Goal: Task Accomplishment & Management: Use online tool/utility

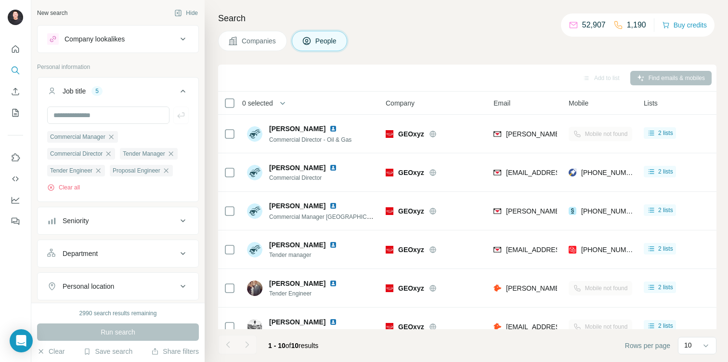
scroll to position [168, 0]
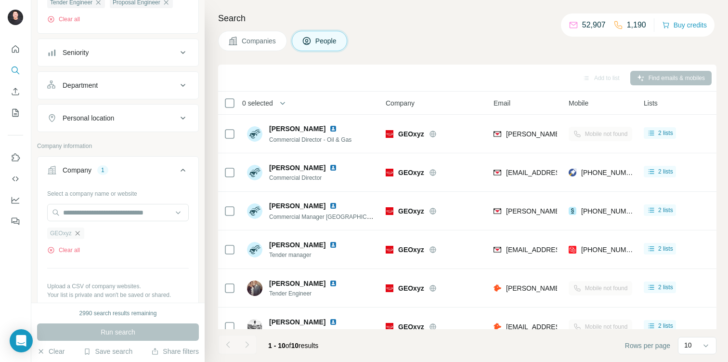
click at [79, 233] on icon "button" at bounding box center [78, 233] width 8 height 8
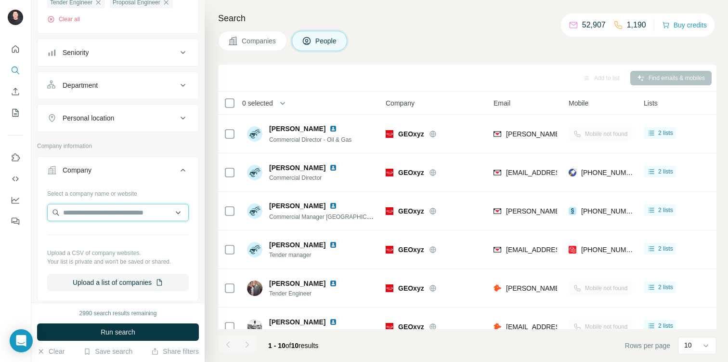
click at [91, 213] on input "text" at bounding box center [118, 212] width 142 height 17
paste input "*******"
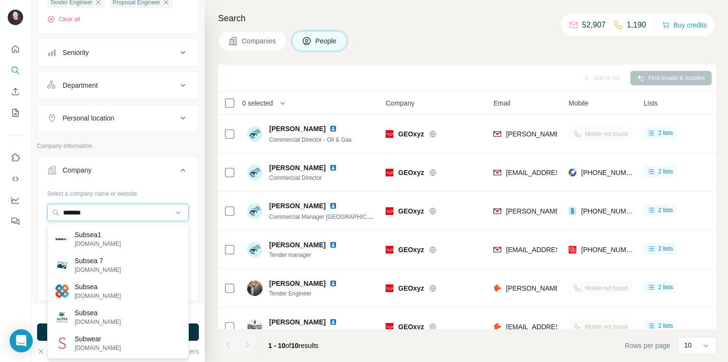
type input "*******"
click at [113, 237] on div "Subsea1 [DOMAIN_NAME]" at bounding box center [118, 239] width 137 height 26
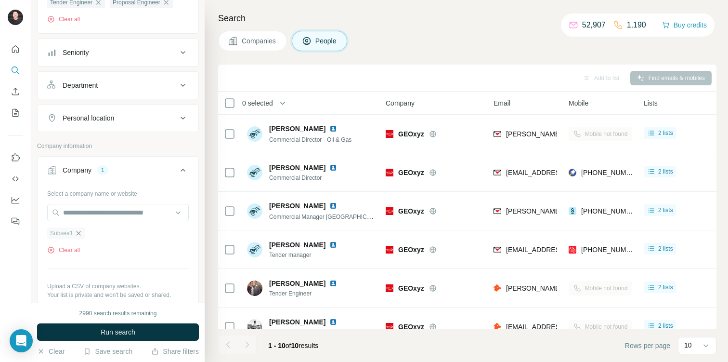
click at [78, 234] on icon "button" at bounding box center [79, 233] width 4 height 4
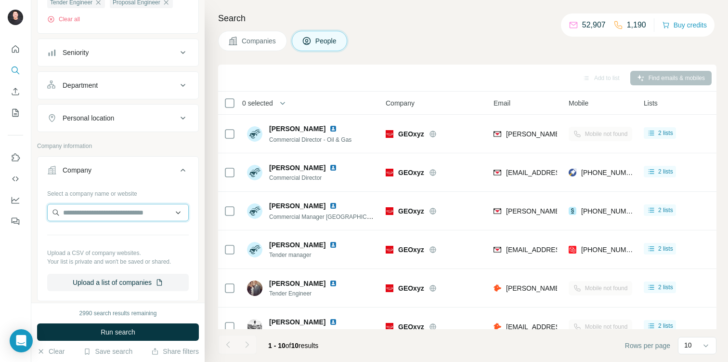
click at [83, 215] on input "text" at bounding box center [118, 212] width 142 height 17
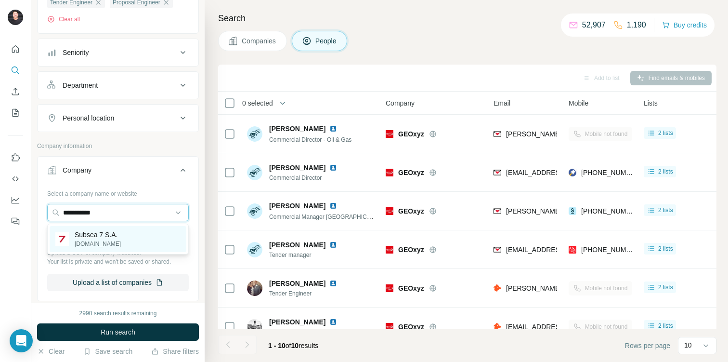
type input "**********"
click at [101, 239] on p "[DOMAIN_NAME]" at bounding box center [98, 243] width 46 height 9
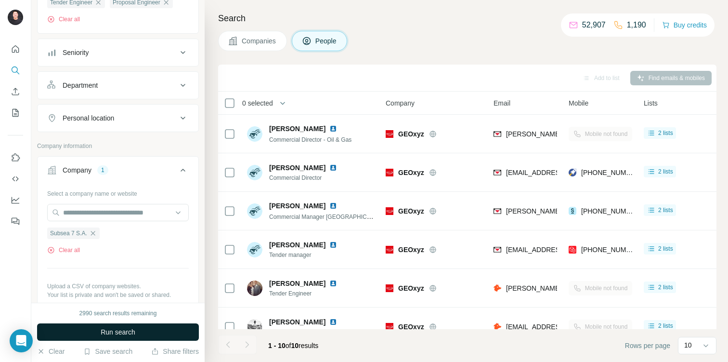
click at [131, 330] on span "Run search" at bounding box center [118, 332] width 35 height 10
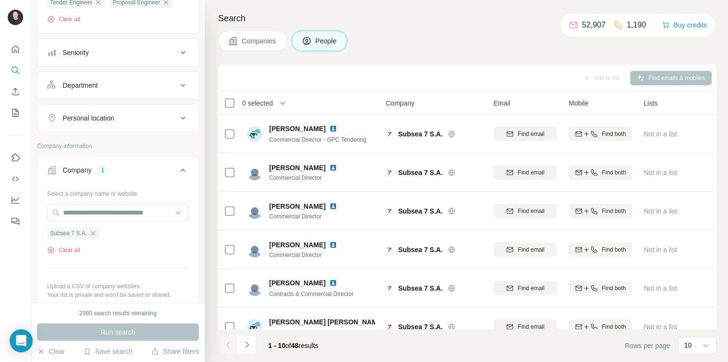
click at [258, 101] on span "0 selected" at bounding box center [257, 103] width 31 height 10
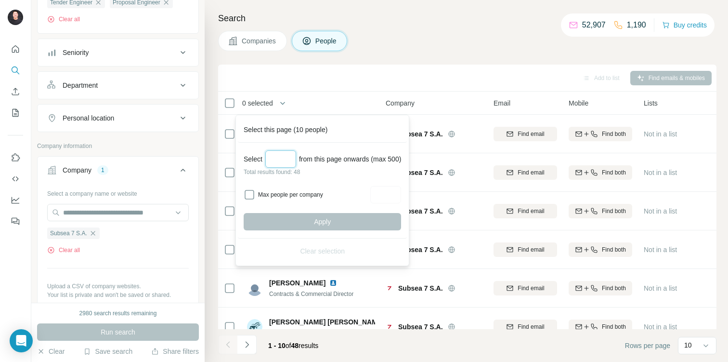
click at [284, 167] on input "Select a number (up to 500)" at bounding box center [280, 158] width 31 height 17
type input "**"
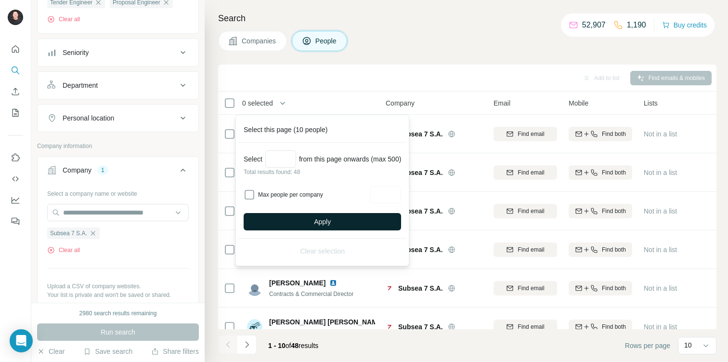
click at [340, 228] on button "Apply" at bounding box center [322, 221] width 157 height 17
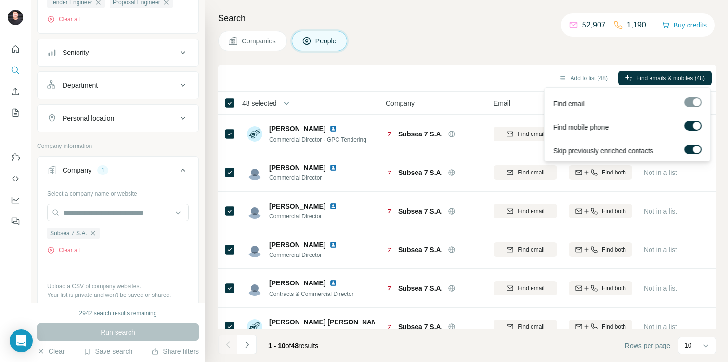
click at [693, 127] on div at bounding box center [697, 126] width 8 height 8
click at [668, 79] on span "Find emails (48)" at bounding box center [684, 78] width 41 height 9
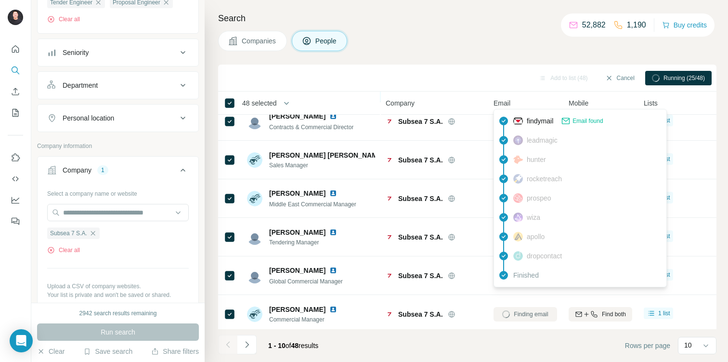
scroll to position [171, 0]
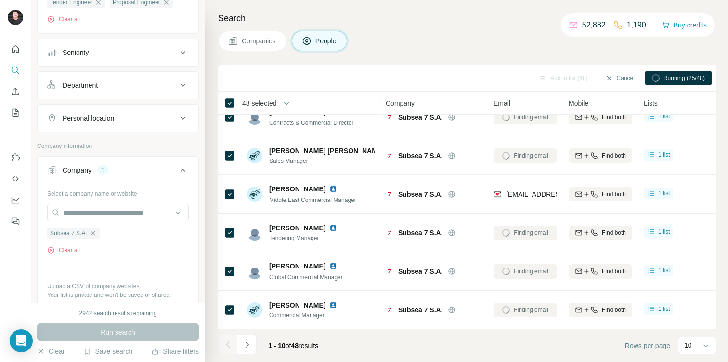
click at [496, 57] on div "Search Companies People Add to list (48) Cancel Running (25/48) 48 selected Peo…" at bounding box center [466, 181] width 523 height 362
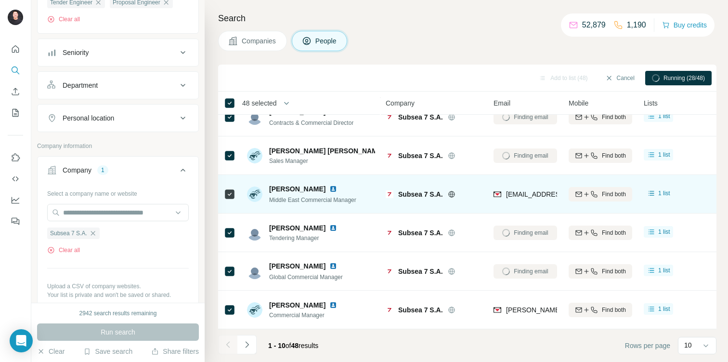
scroll to position [0, 0]
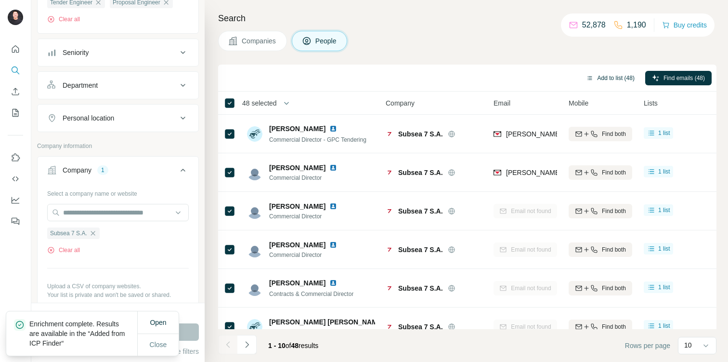
click at [601, 77] on button "Add to list (48)" at bounding box center [610, 78] width 62 height 14
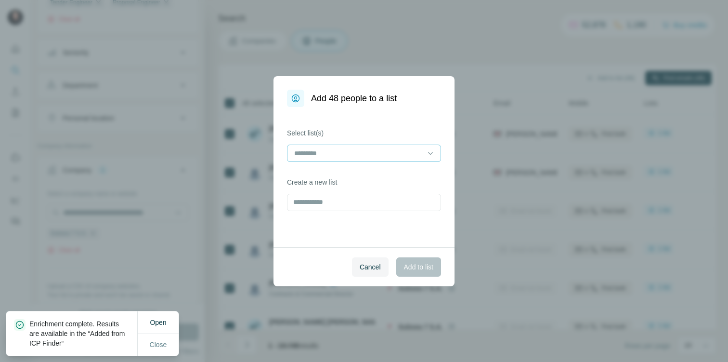
click at [391, 155] on input at bounding box center [358, 153] width 130 height 11
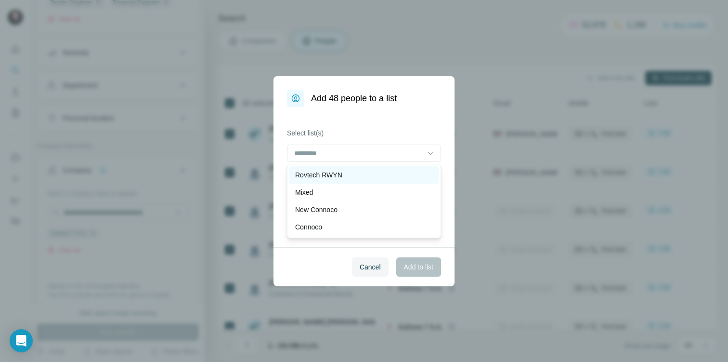
click at [387, 172] on div "Rovtech RWYN" at bounding box center [364, 175] width 138 height 10
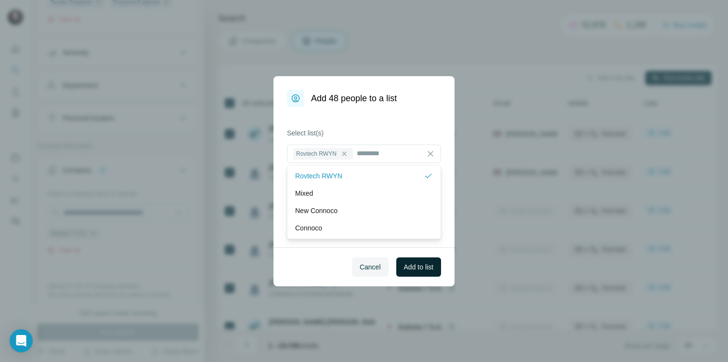
click at [416, 266] on span "Add to list" at bounding box center [418, 267] width 29 height 10
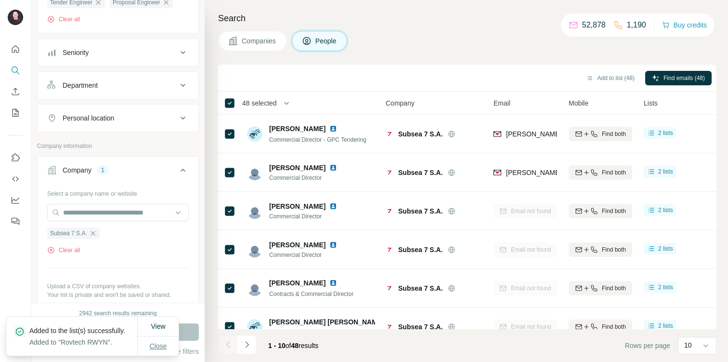
click at [163, 343] on span "Close" at bounding box center [158, 346] width 17 height 10
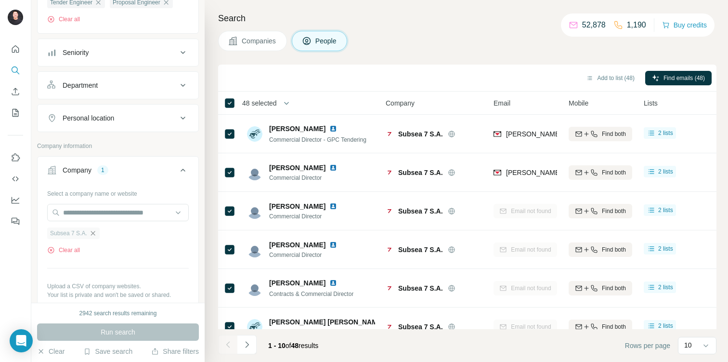
click at [92, 234] on icon "button" at bounding box center [93, 233] width 8 height 8
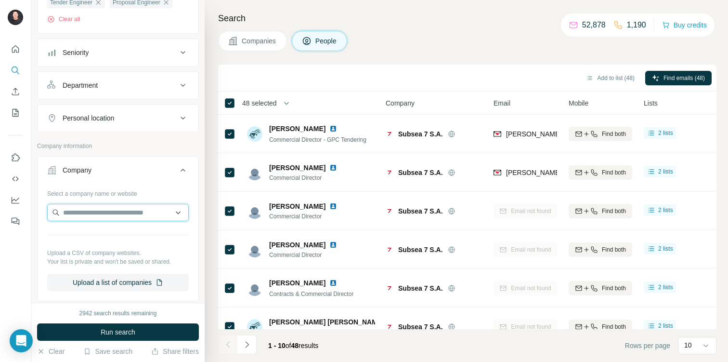
click at [99, 212] on input "text" at bounding box center [118, 212] width 142 height 17
paste input "*******"
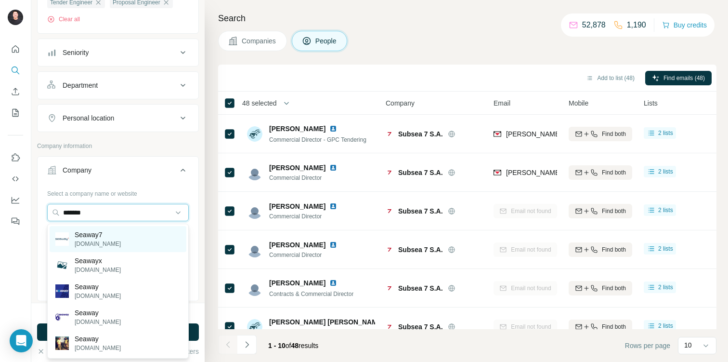
type input "*******"
click at [101, 233] on p "Seaway7" at bounding box center [98, 235] width 46 height 10
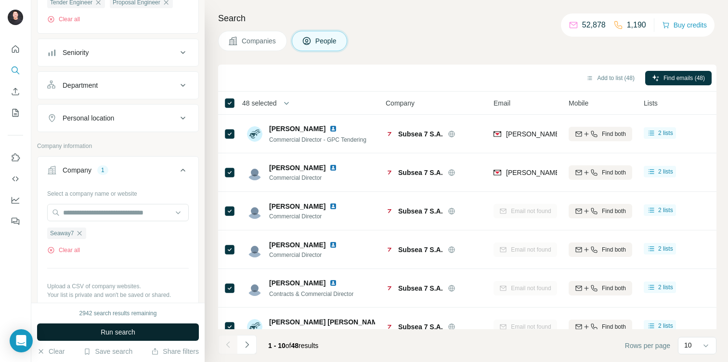
click at [126, 332] on span "Run search" at bounding box center [118, 332] width 35 height 10
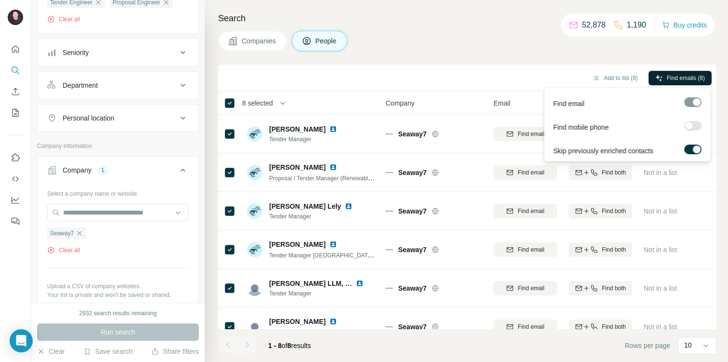
click at [682, 76] on span "Find emails (8)" at bounding box center [686, 78] width 38 height 9
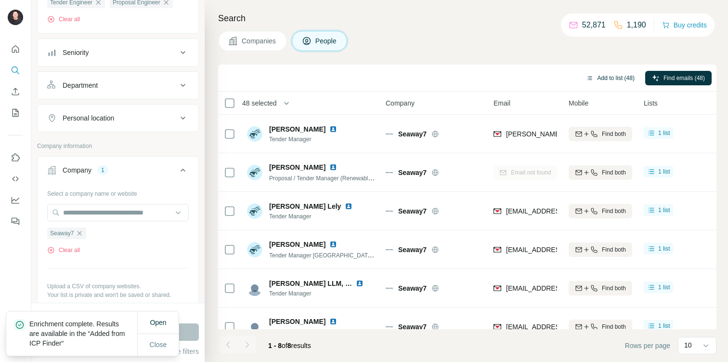
click at [616, 82] on button "Add to list (48)" at bounding box center [610, 78] width 62 height 14
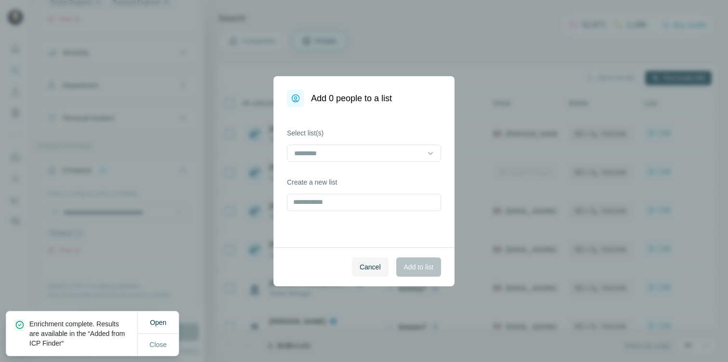
click at [415, 162] on div at bounding box center [364, 153] width 154 height 19
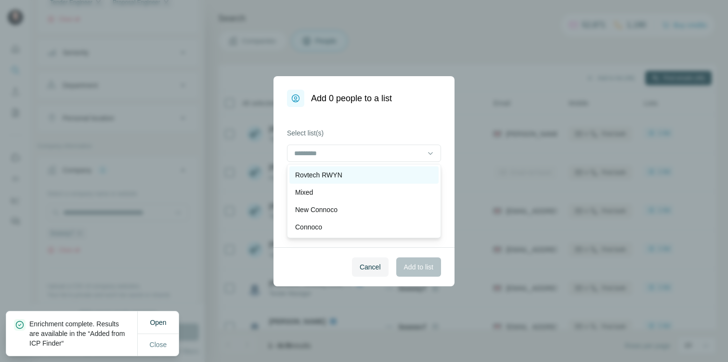
click at [370, 179] on div "Rovtech RWYN" at bounding box center [363, 174] width 149 height 17
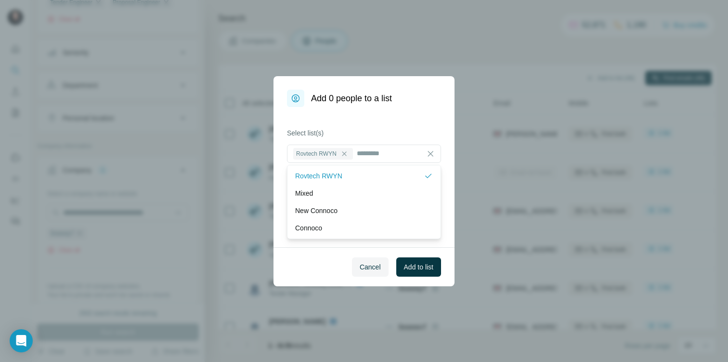
click at [418, 102] on div "Add 0 people to a list" at bounding box center [364, 91] width 181 height 31
click at [413, 265] on span "Add to list" at bounding box center [418, 267] width 29 height 10
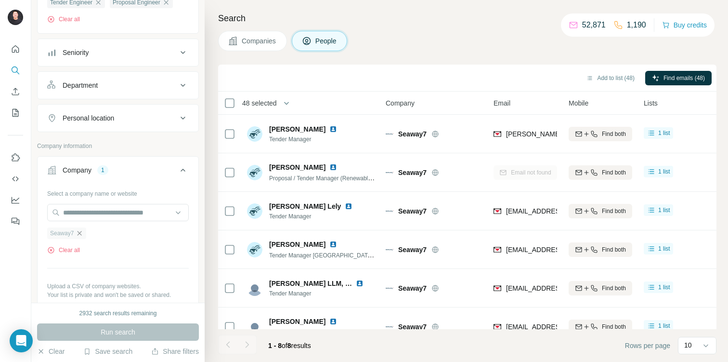
click at [79, 232] on icon "button" at bounding box center [80, 233] width 8 height 8
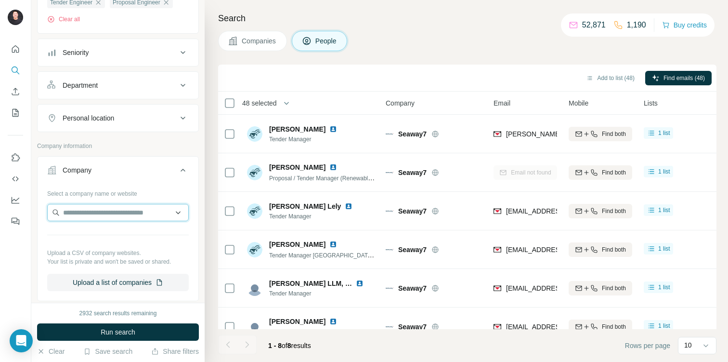
click at [91, 214] on input "text" at bounding box center [118, 212] width 142 height 17
paste input "******"
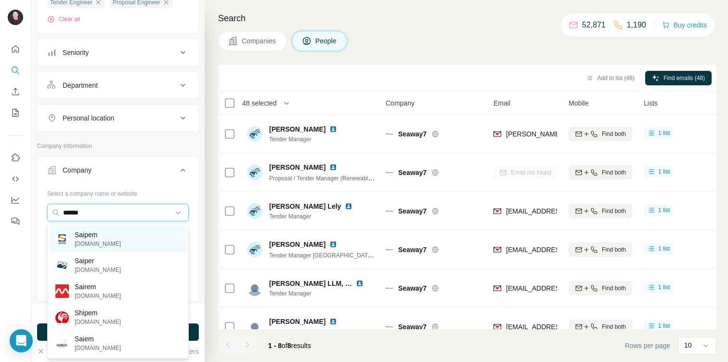
type input "******"
click at [116, 241] on div "Saipem [DOMAIN_NAME]" at bounding box center [118, 239] width 137 height 26
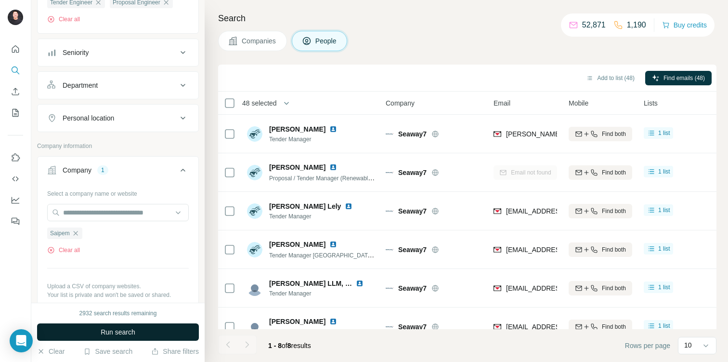
click at [158, 327] on button "Run search" at bounding box center [118, 331] width 162 height 17
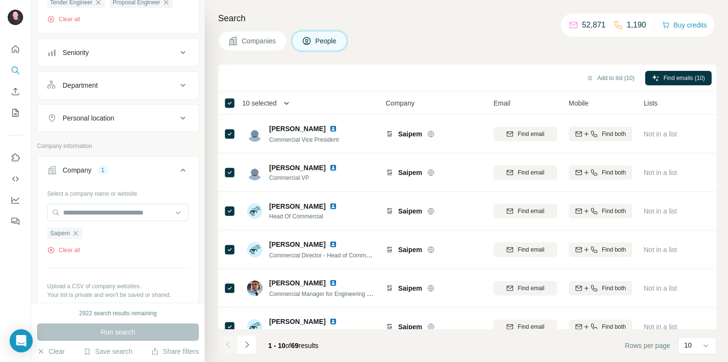
click at [284, 102] on icon "button" at bounding box center [287, 103] width 10 height 10
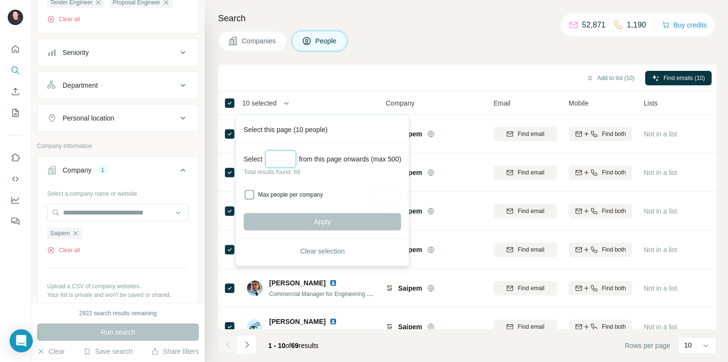
click at [279, 154] on input "Select a number (up to 500)" at bounding box center [280, 158] width 31 height 17
type input "**"
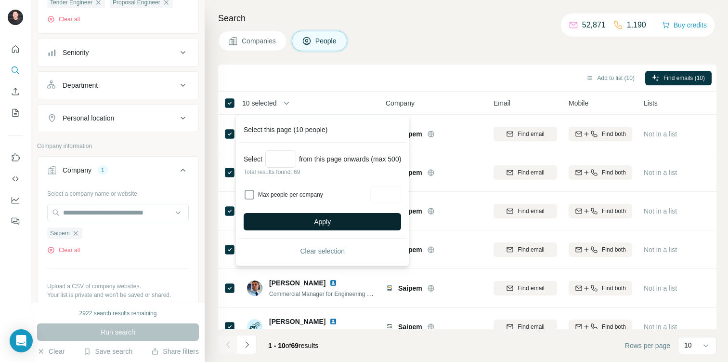
click at [308, 224] on button "Apply" at bounding box center [322, 221] width 157 height 17
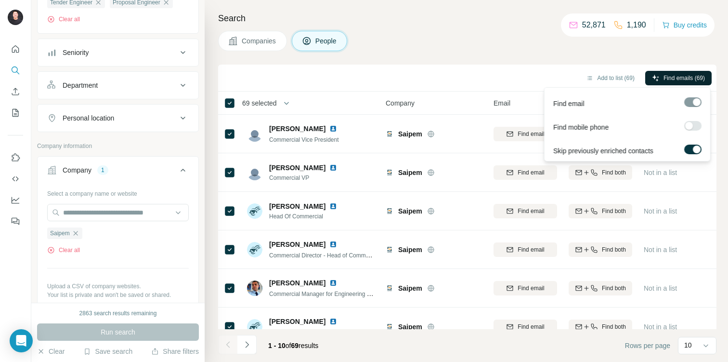
click at [692, 74] on span "Find emails (69)" at bounding box center [684, 78] width 41 height 9
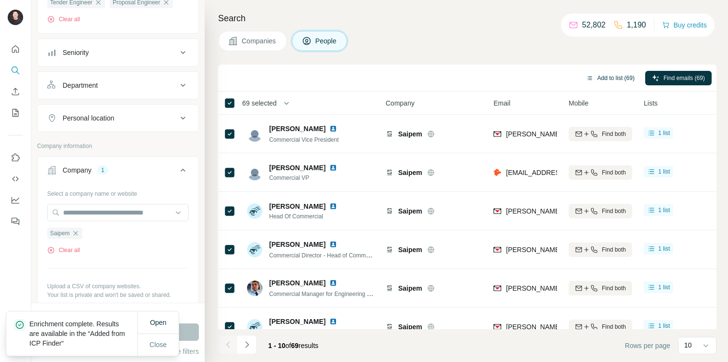
click at [604, 82] on button "Add to list (69)" at bounding box center [610, 78] width 62 height 14
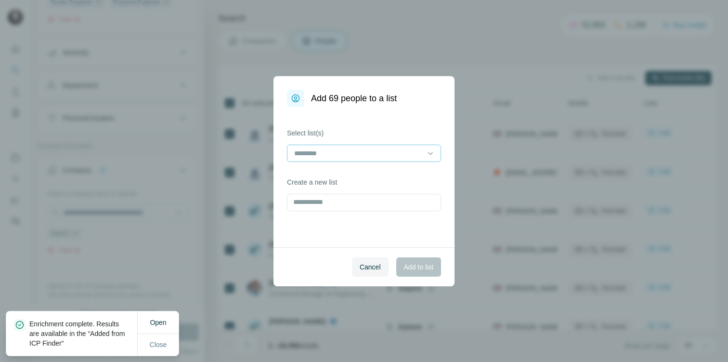
click at [390, 149] on input at bounding box center [358, 153] width 130 height 11
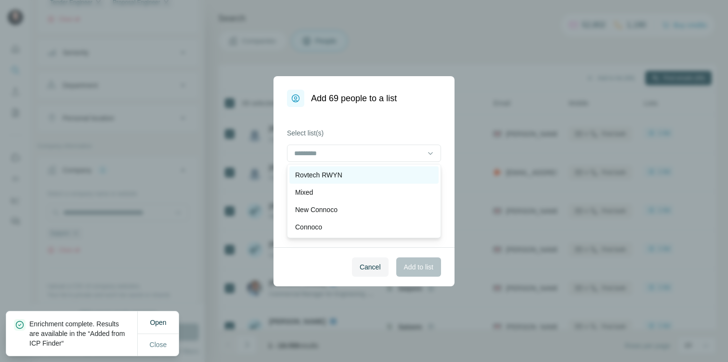
click at [357, 177] on div "Rovtech RWYN" at bounding box center [364, 175] width 138 height 10
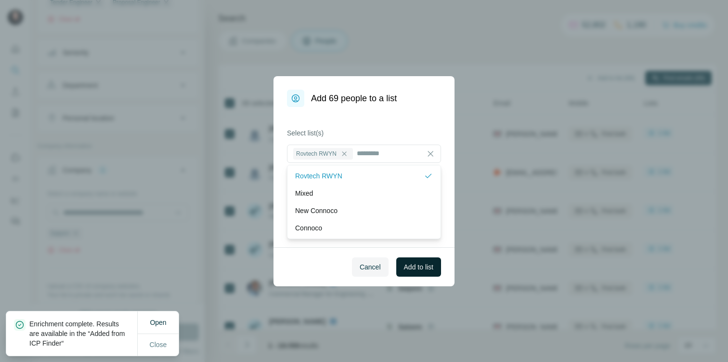
click at [431, 270] on span "Add to list" at bounding box center [418, 267] width 29 height 10
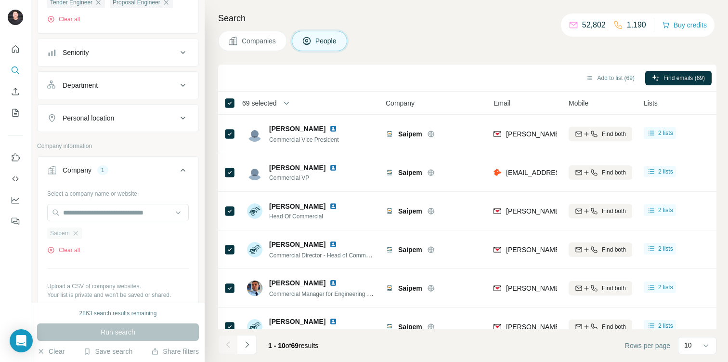
click at [77, 229] on div "Saipem" at bounding box center [64, 233] width 35 height 12
click at [78, 230] on icon "button" at bounding box center [76, 233] width 8 height 8
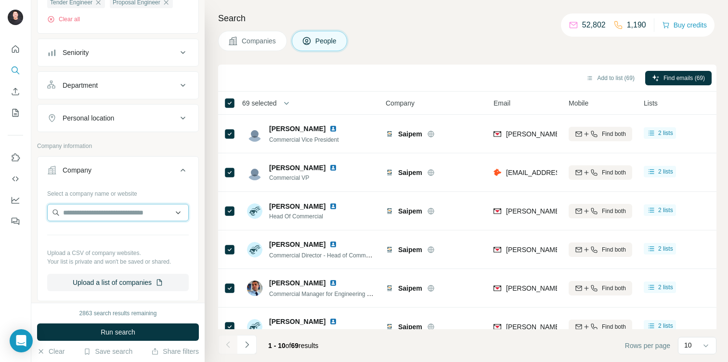
click at [92, 215] on input "text" at bounding box center [118, 212] width 142 height 17
paste input "*****"
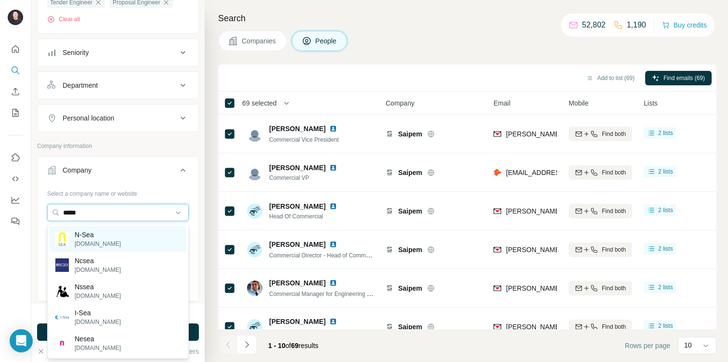
type input "*****"
click at [117, 240] on div "N-Sea [DOMAIN_NAME]" at bounding box center [118, 239] width 137 height 26
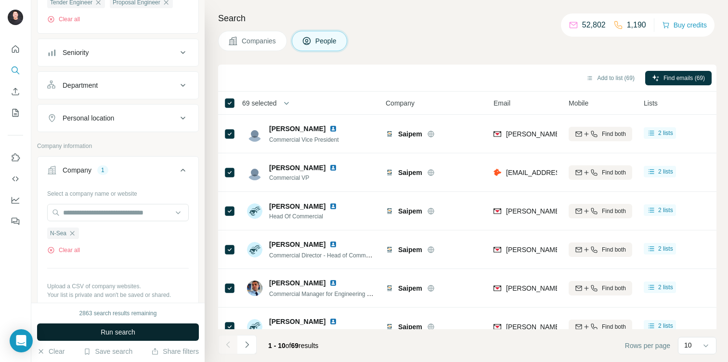
click at [111, 326] on button "Run search" at bounding box center [118, 331] width 162 height 17
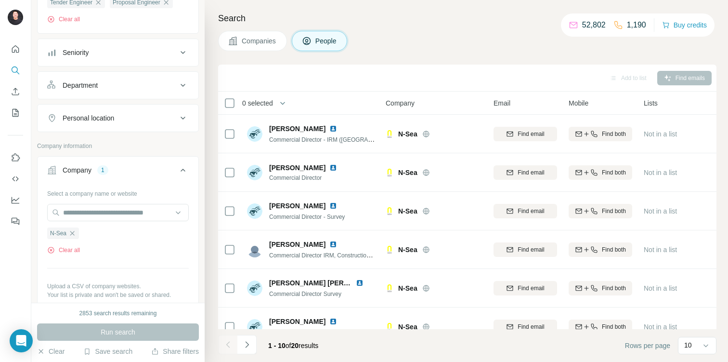
click at [254, 100] on span "0 selected" at bounding box center [257, 103] width 31 height 10
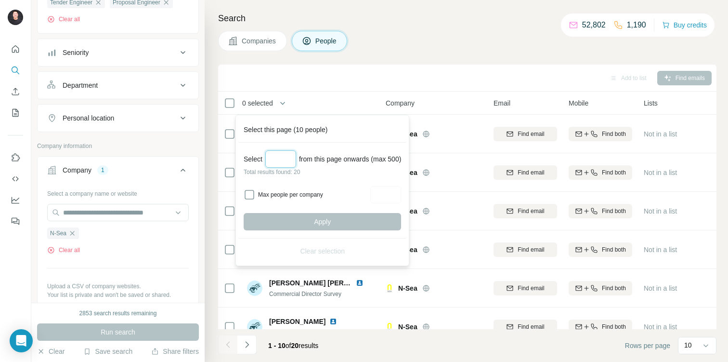
click at [290, 153] on input "Select a number (up to 500)" at bounding box center [280, 158] width 31 height 17
type input "**"
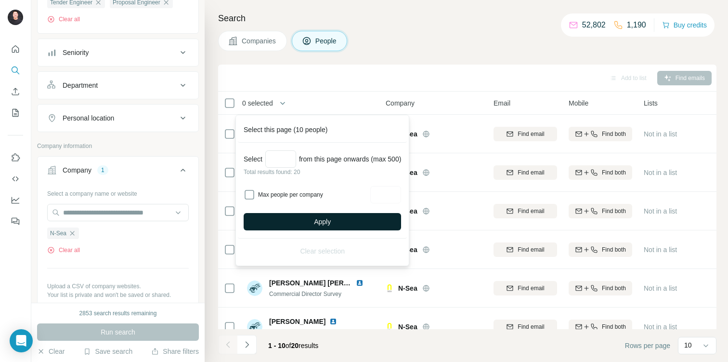
click at [345, 222] on button "Apply" at bounding box center [322, 221] width 157 height 17
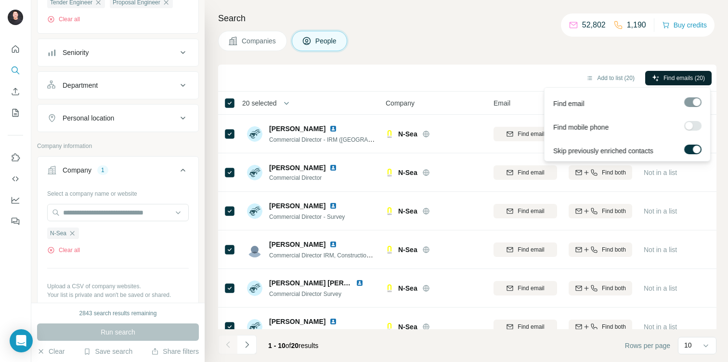
click at [679, 77] on span "Find emails (20)" at bounding box center [684, 78] width 41 height 9
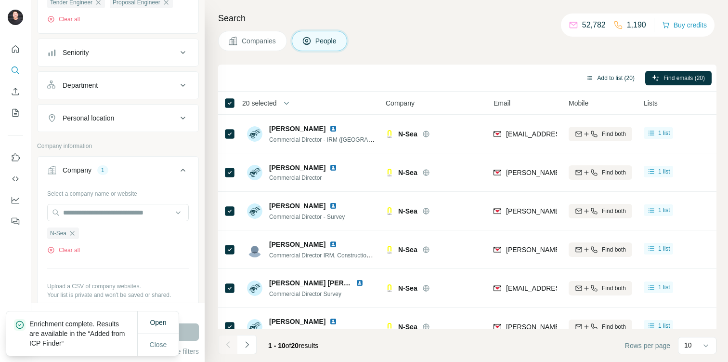
click at [604, 74] on button "Add to list (20)" at bounding box center [610, 78] width 62 height 14
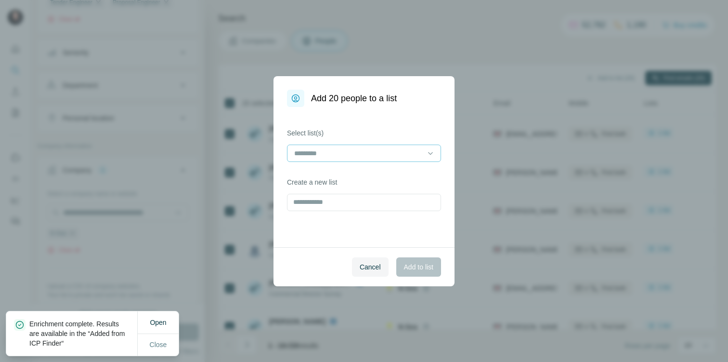
click at [373, 156] on input at bounding box center [358, 153] width 130 height 11
click at [362, 177] on div "Rovtech RWYN" at bounding box center [364, 175] width 138 height 10
click at [430, 267] on span "Add to list" at bounding box center [418, 267] width 29 height 10
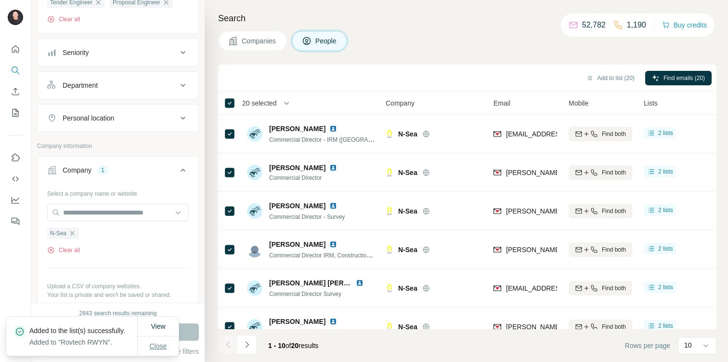
click at [168, 342] on button "Close" at bounding box center [158, 345] width 31 height 17
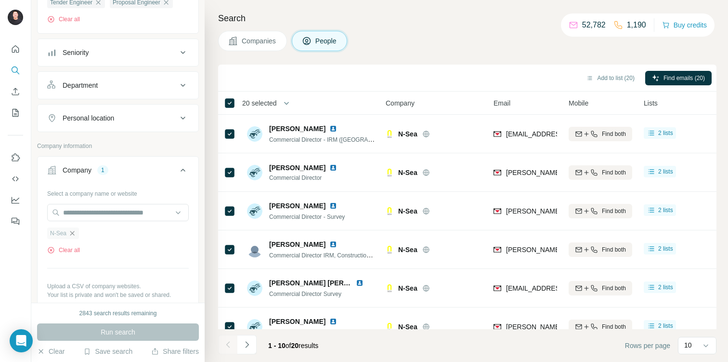
click at [75, 235] on icon "button" at bounding box center [72, 233] width 4 height 4
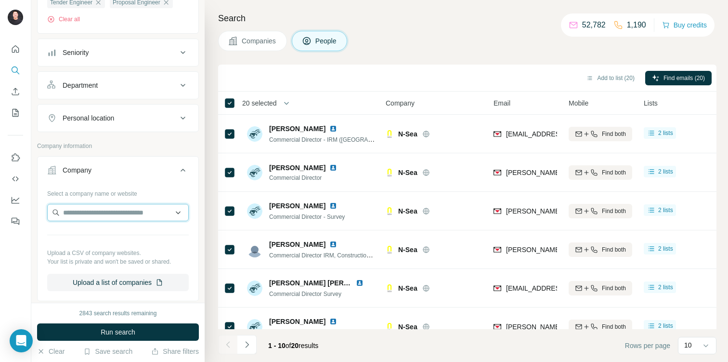
click at [91, 210] on input "text" at bounding box center [118, 212] width 142 height 17
paste input "**********"
drag, startPoint x: 169, startPoint y: 214, endPoint x: 141, endPoint y: 213, distance: 28.4
click at [141, 213] on input "**********" at bounding box center [118, 212] width 142 height 17
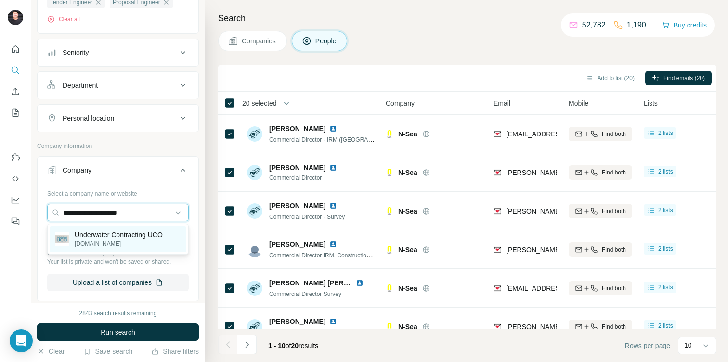
type input "**********"
click at [144, 236] on p "Underwater Contracting UCO" at bounding box center [119, 235] width 88 height 10
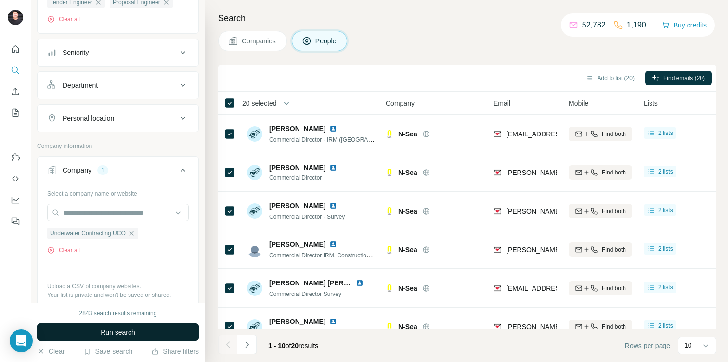
click at [137, 328] on button "Run search" at bounding box center [118, 331] width 162 height 17
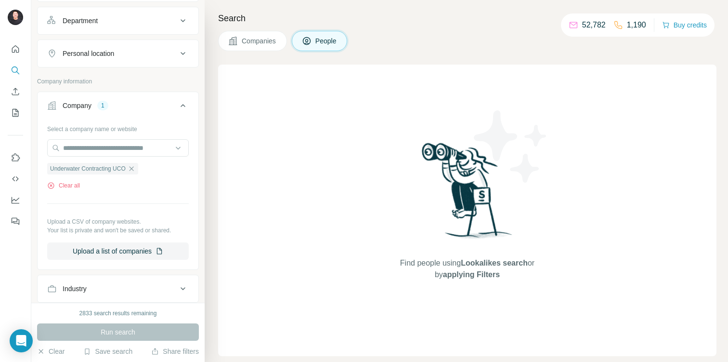
scroll to position [234, 0]
click at [135, 168] on icon "button" at bounding box center [132, 167] width 8 height 8
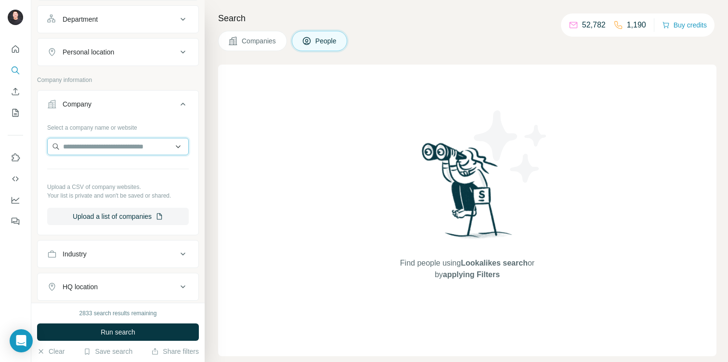
click at [130, 148] on input "text" at bounding box center [118, 146] width 142 height 17
click at [115, 145] on input "text" at bounding box center [118, 146] width 142 height 17
paste input "**********"
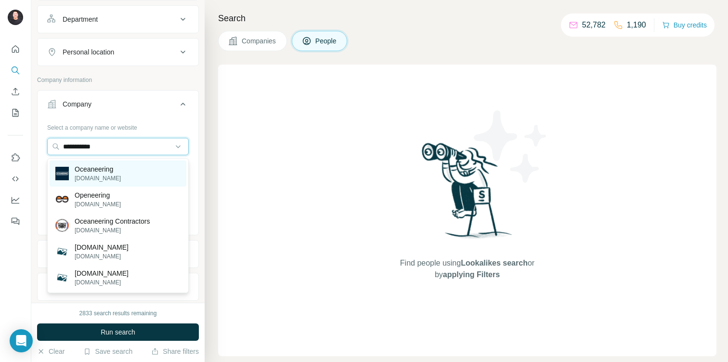
type input "**********"
click at [143, 177] on div "Oceaneering [DOMAIN_NAME]" at bounding box center [118, 173] width 137 height 26
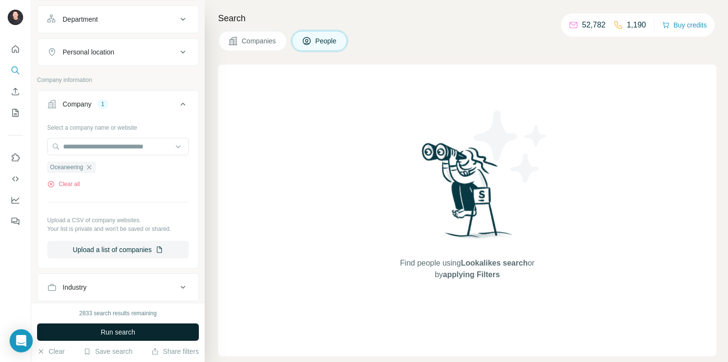
click at [137, 329] on button "Run search" at bounding box center [118, 331] width 162 height 17
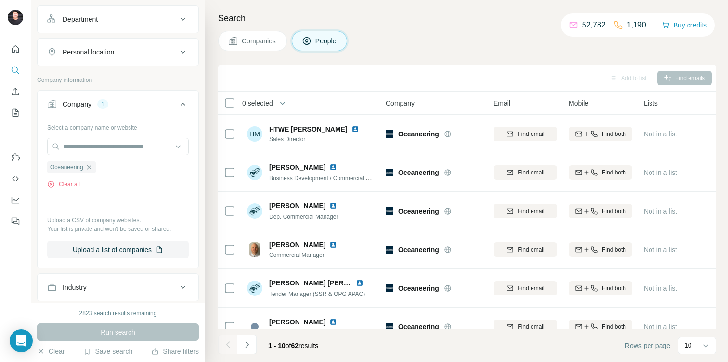
click at [268, 103] on span "0 selected" at bounding box center [257, 103] width 31 height 10
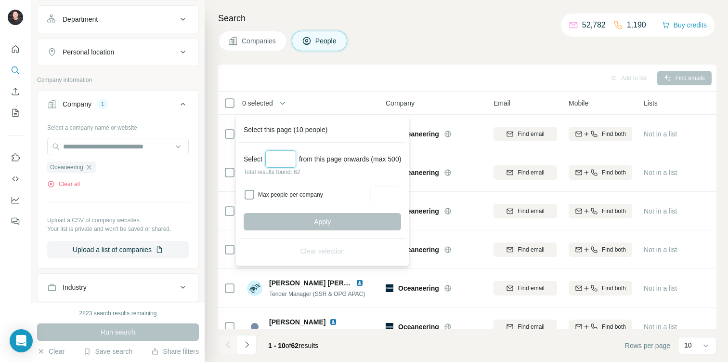
click at [277, 153] on input "Select a number (up to 500)" at bounding box center [280, 158] width 31 height 17
type input "**"
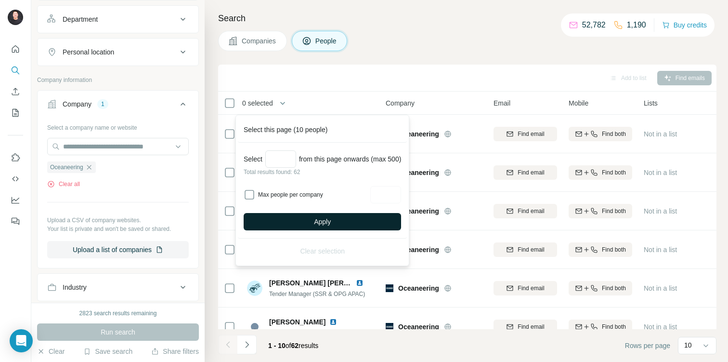
click at [319, 222] on span "Apply" at bounding box center [322, 222] width 17 height 10
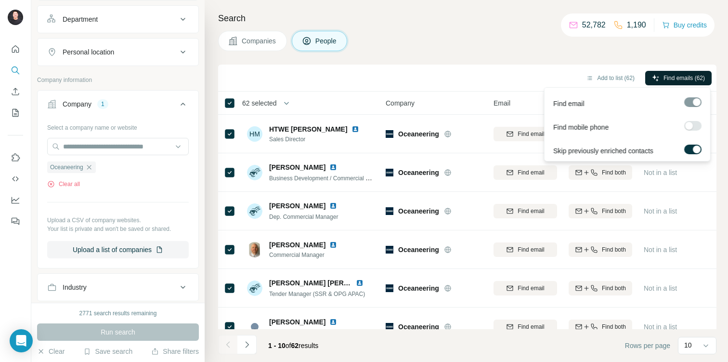
click at [687, 78] on span "Find emails (62)" at bounding box center [684, 78] width 41 height 9
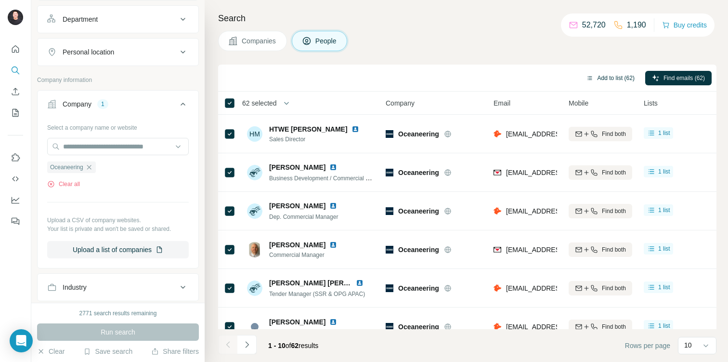
click at [604, 80] on button "Add to list (62)" at bounding box center [610, 78] width 62 height 14
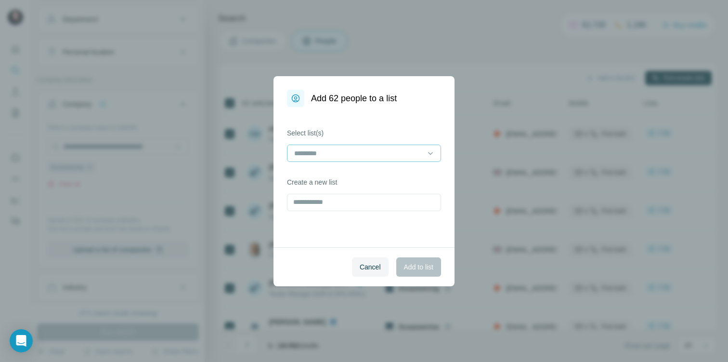
click at [368, 158] on div at bounding box center [358, 153] width 130 height 16
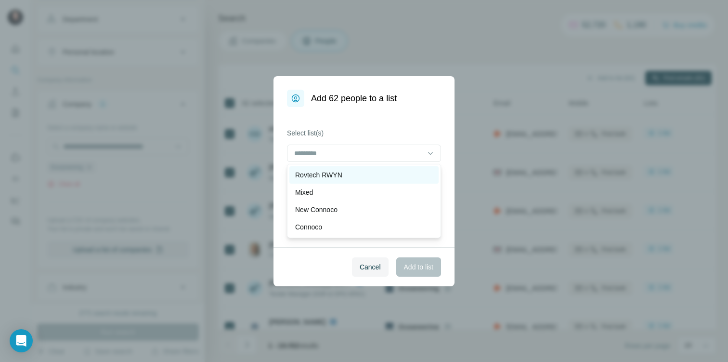
click at [358, 176] on div "Rovtech RWYN" at bounding box center [364, 175] width 138 height 10
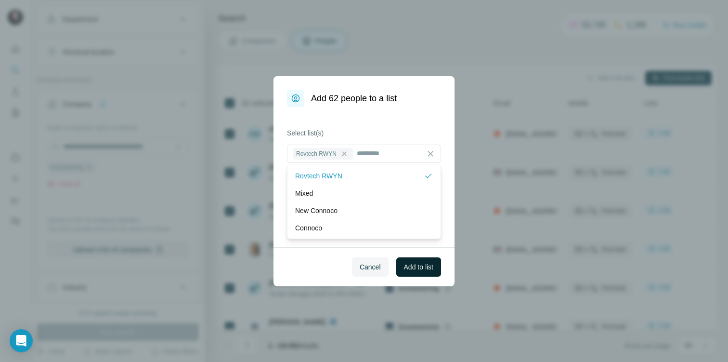
click at [429, 266] on span "Add to list" at bounding box center [418, 267] width 29 height 10
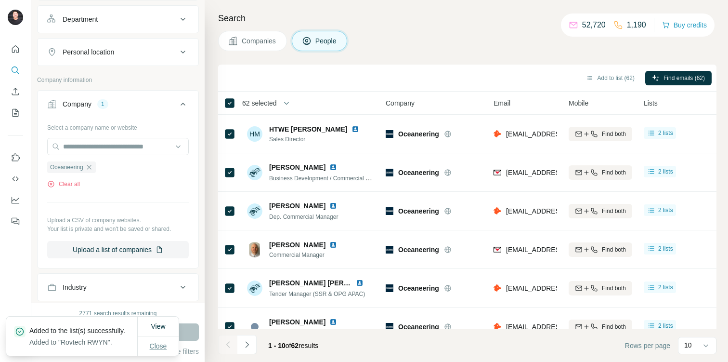
click at [158, 345] on span "Close" at bounding box center [158, 346] width 17 height 10
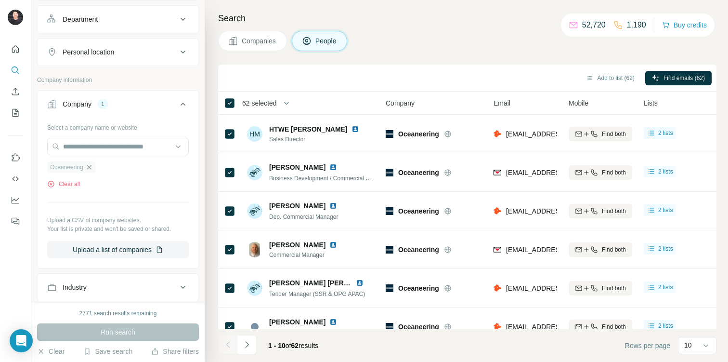
click at [87, 168] on icon "button" at bounding box center [89, 167] width 8 height 8
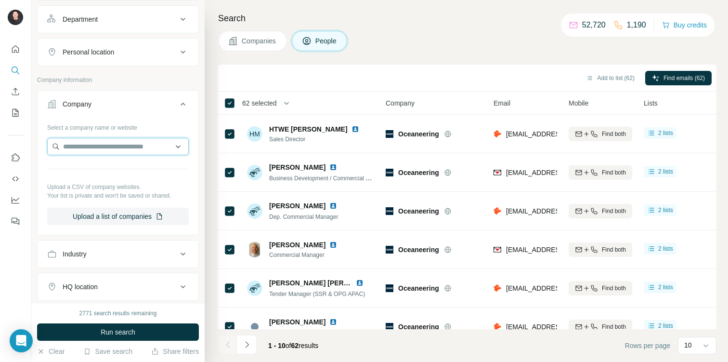
click at [96, 147] on input "text" at bounding box center [118, 146] width 142 height 17
paste input "***"
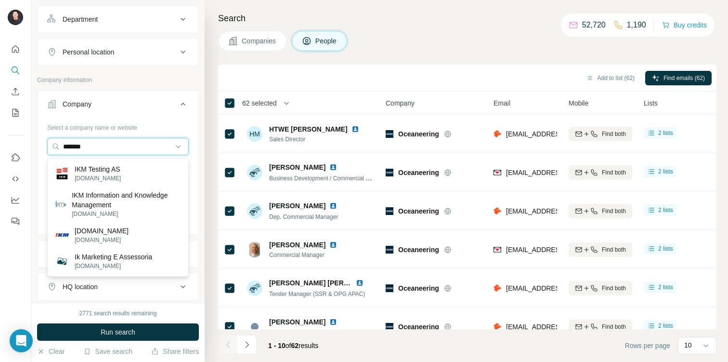
type input "*******"
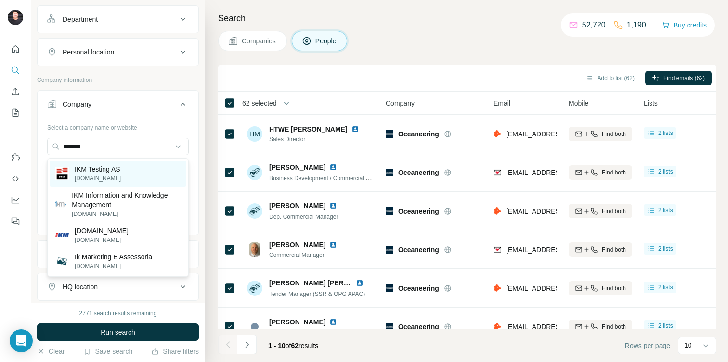
click at [95, 167] on p "IKM Testing AS" at bounding box center [98, 169] width 46 height 10
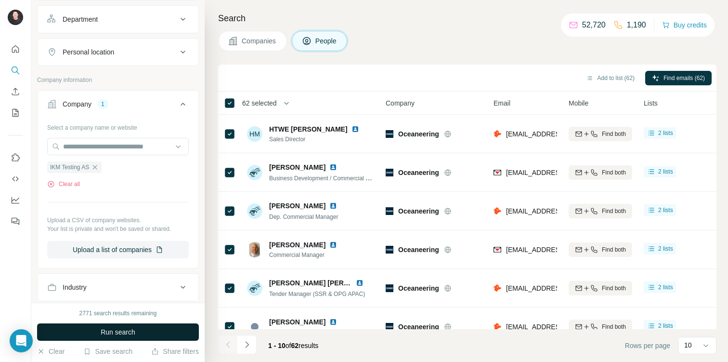
click at [136, 335] on button "Run search" at bounding box center [118, 331] width 162 height 17
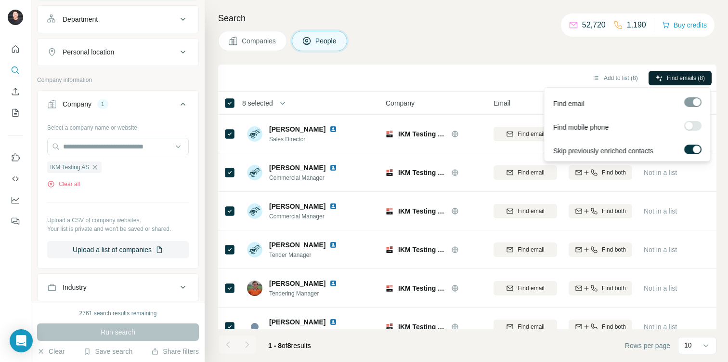
click at [679, 75] on span "Find emails (8)" at bounding box center [686, 78] width 38 height 9
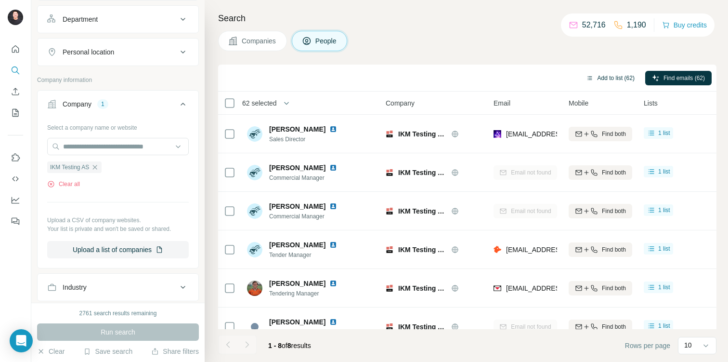
click at [615, 71] on button "Add to list (62)" at bounding box center [610, 78] width 62 height 14
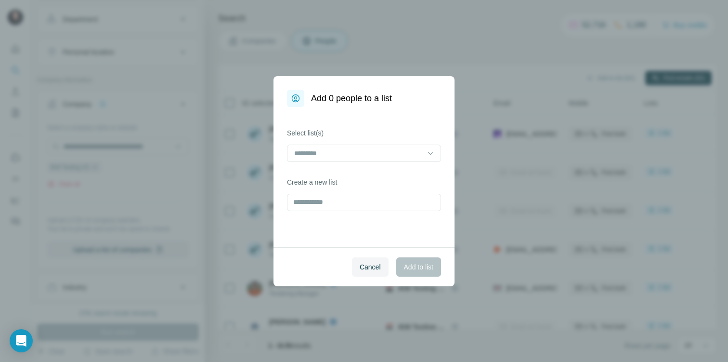
click at [479, 27] on div "Add 0 people to a list Select list(s) Create a new list Cancel Add to list" at bounding box center [364, 181] width 728 height 362
click at [362, 275] on button "Cancel" at bounding box center [370, 266] width 37 height 19
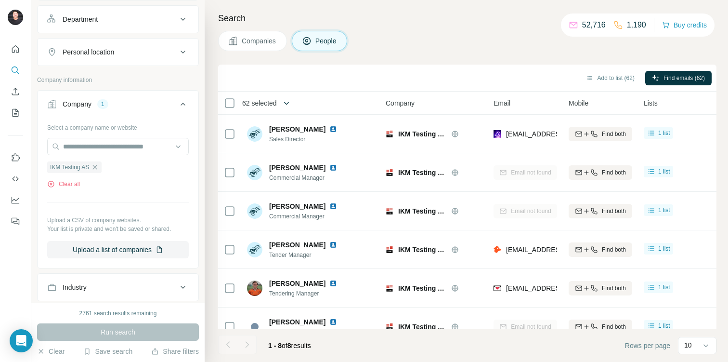
click at [289, 104] on icon "button" at bounding box center [287, 103] width 10 height 10
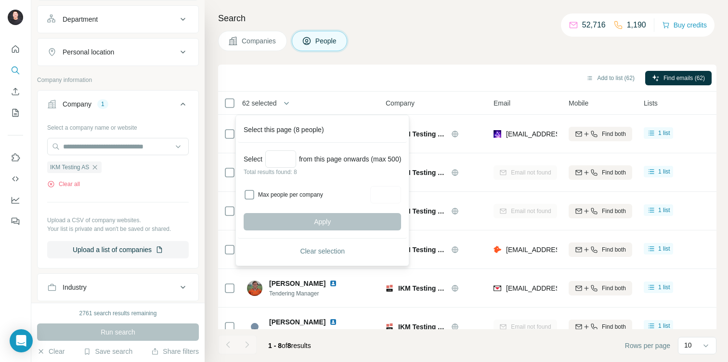
click at [415, 62] on div "Search Companies People Add to list (62) Find emails (62) 62 selected People Co…" at bounding box center [466, 181] width 523 height 362
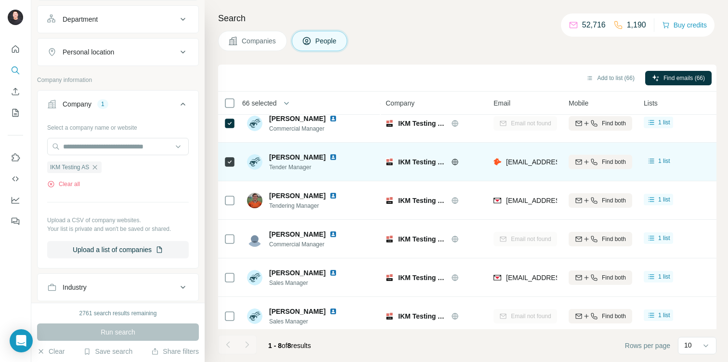
scroll to position [89, 0]
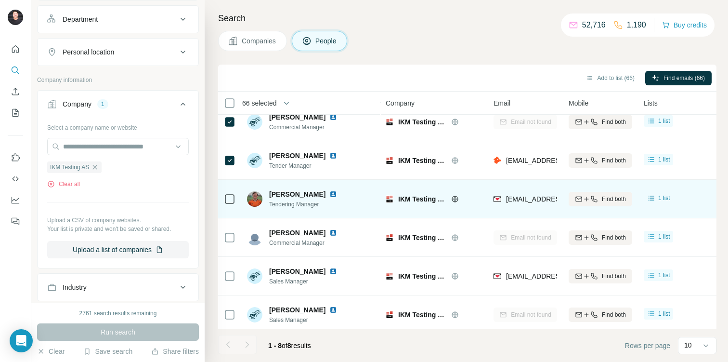
click at [230, 206] on div at bounding box center [230, 198] width 12 height 26
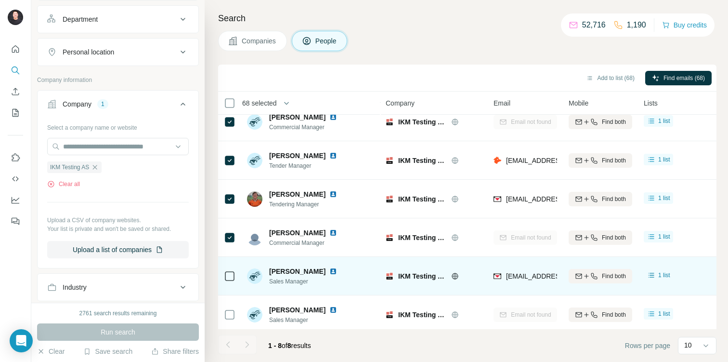
click at [230, 285] on div at bounding box center [230, 275] width 12 height 26
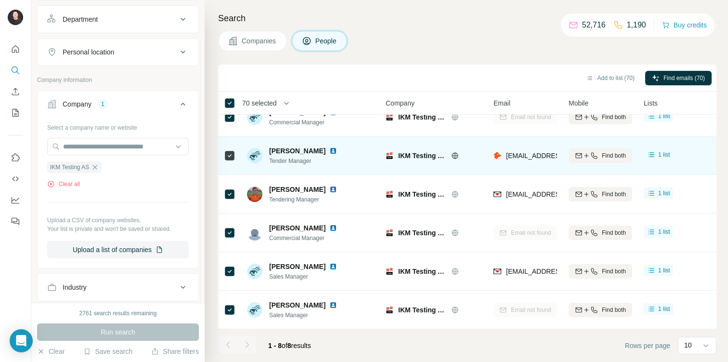
scroll to position [0, 0]
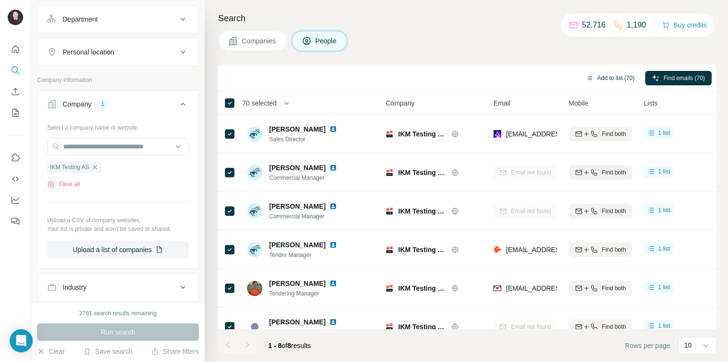
click at [611, 78] on button "Add to list (70)" at bounding box center [610, 78] width 62 height 14
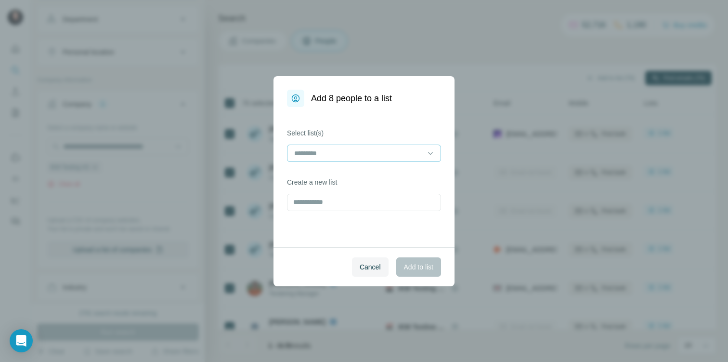
click at [403, 154] on input at bounding box center [358, 153] width 130 height 11
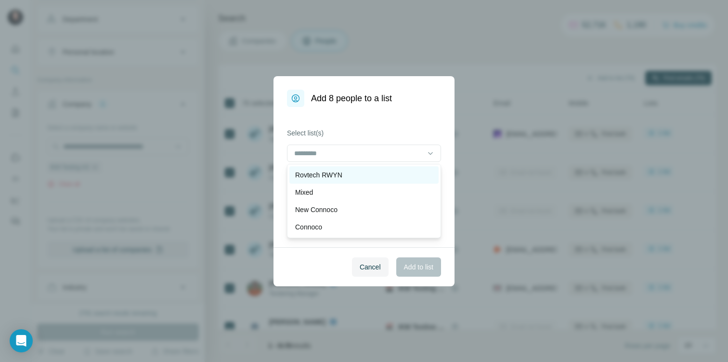
click at [380, 171] on div "Rovtech RWYN" at bounding box center [364, 175] width 138 height 10
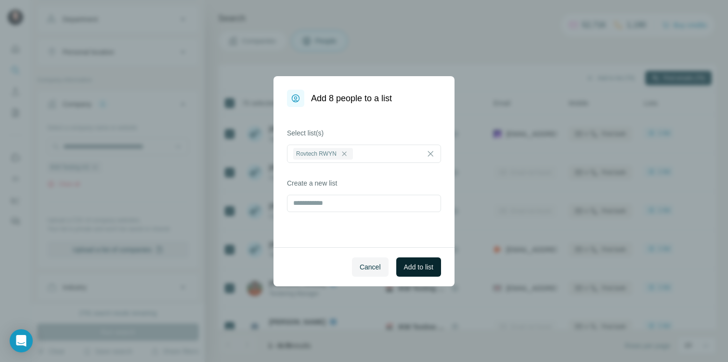
click at [419, 263] on span "Add to list" at bounding box center [418, 267] width 29 height 10
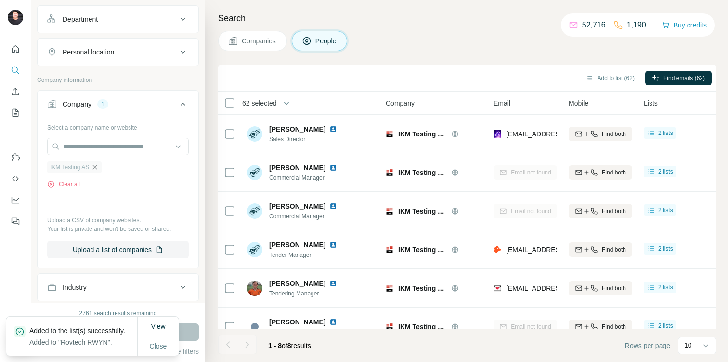
click at [99, 169] on icon "button" at bounding box center [95, 167] width 8 height 8
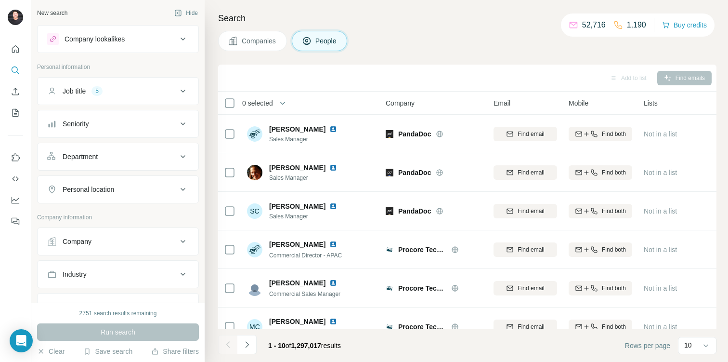
click at [93, 234] on button "Company" at bounding box center [118, 241] width 161 height 23
click at [106, 288] on input "text" at bounding box center [118, 283] width 142 height 17
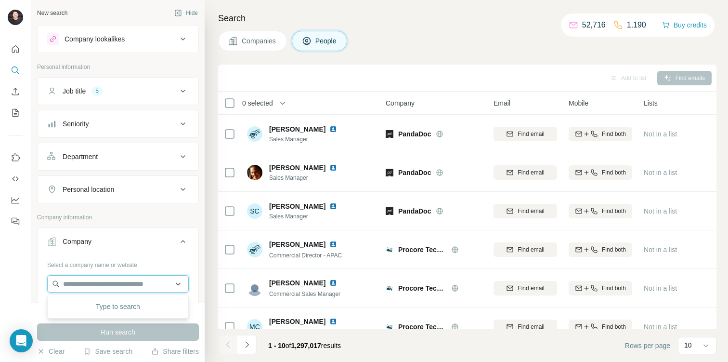
click at [100, 281] on input "text" at bounding box center [118, 283] width 142 height 17
paste input "**********"
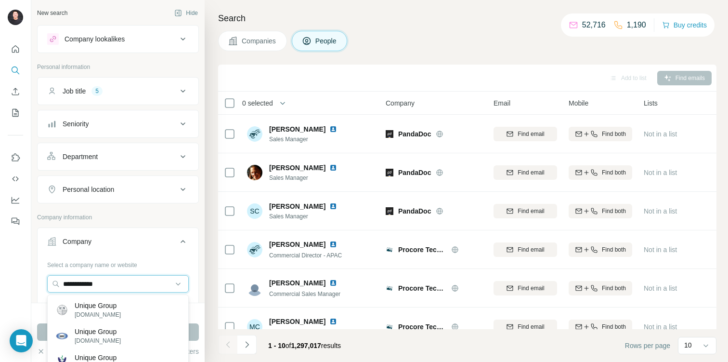
type input "**********"
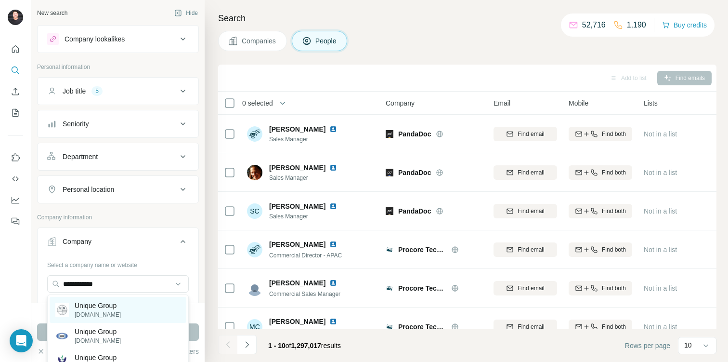
click at [136, 304] on div "Unique Group uniquegroup.com" at bounding box center [118, 310] width 137 height 26
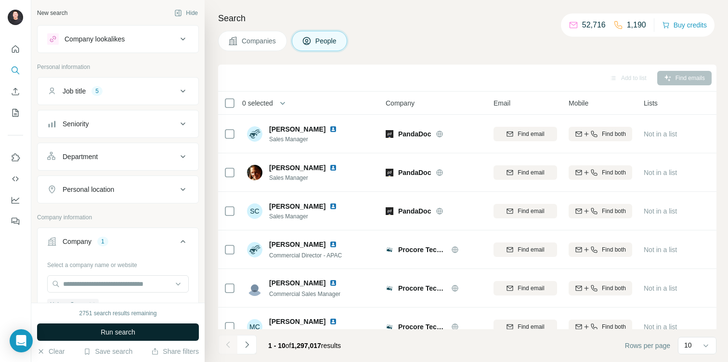
click at [126, 330] on span "Run search" at bounding box center [118, 332] width 35 height 10
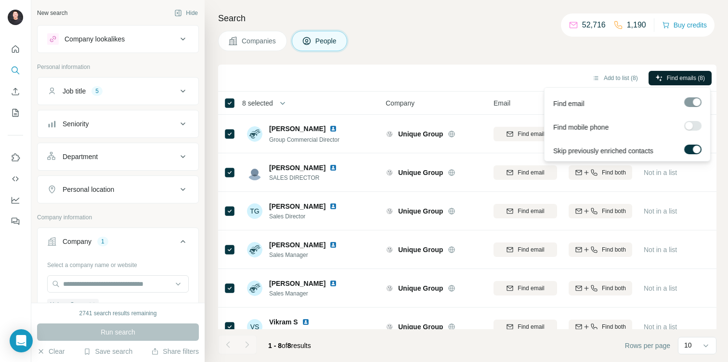
click at [668, 75] on span "Find emails (8)" at bounding box center [686, 78] width 38 height 9
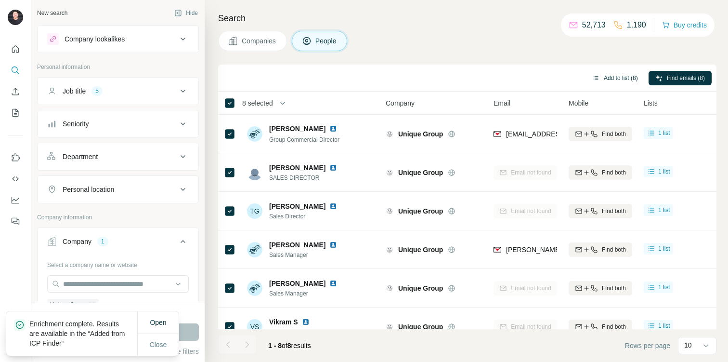
click at [617, 78] on button "Add to list (8)" at bounding box center [615, 78] width 59 height 14
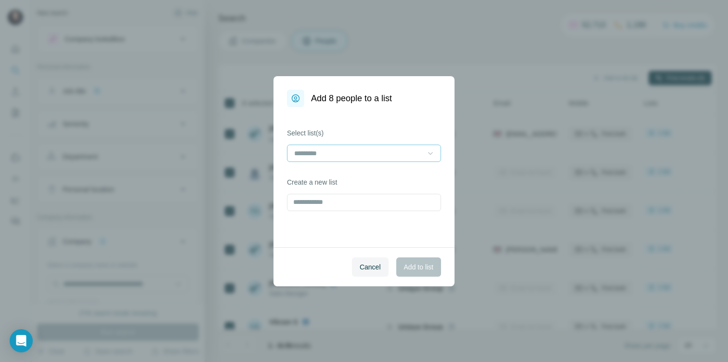
click at [432, 157] on div at bounding box center [431, 152] width 10 height 17
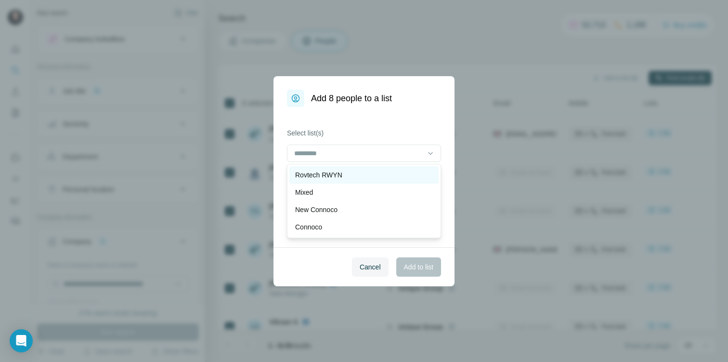
click at [388, 177] on div "Rovtech RWYN" at bounding box center [364, 175] width 138 height 10
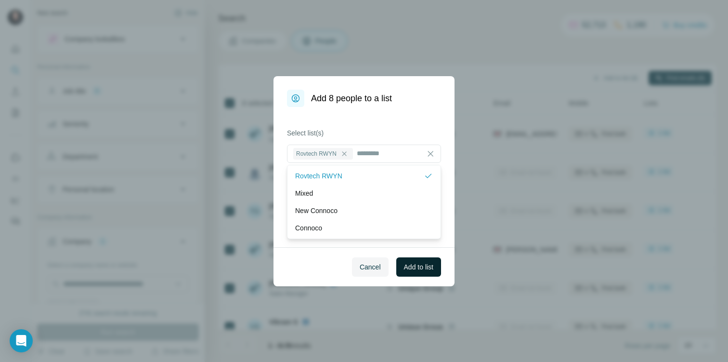
click at [430, 264] on span "Add to list" at bounding box center [418, 267] width 29 height 10
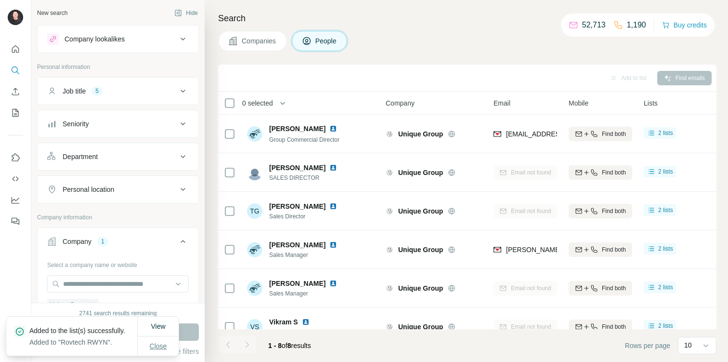
click at [156, 346] on span "Close" at bounding box center [158, 346] width 17 height 10
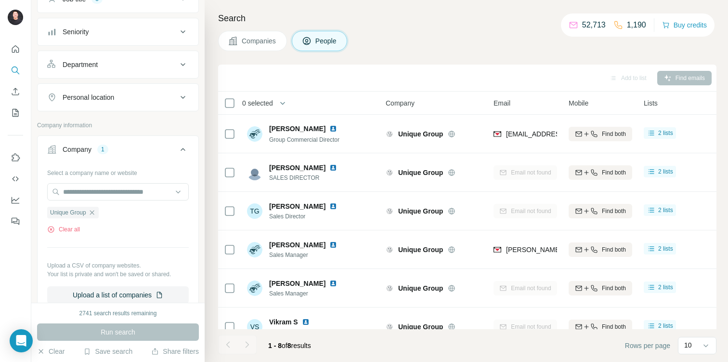
scroll to position [105, 0]
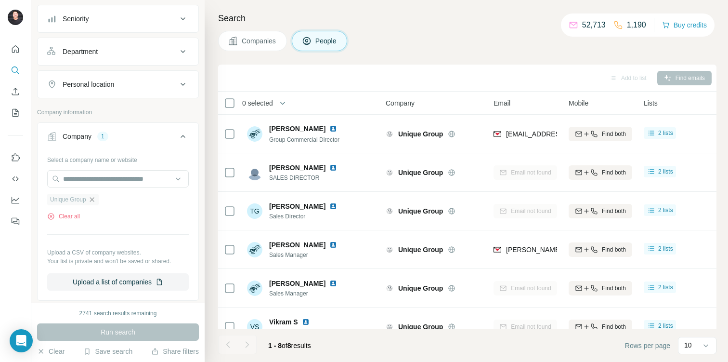
click at [94, 201] on icon "button" at bounding box center [92, 200] width 8 height 8
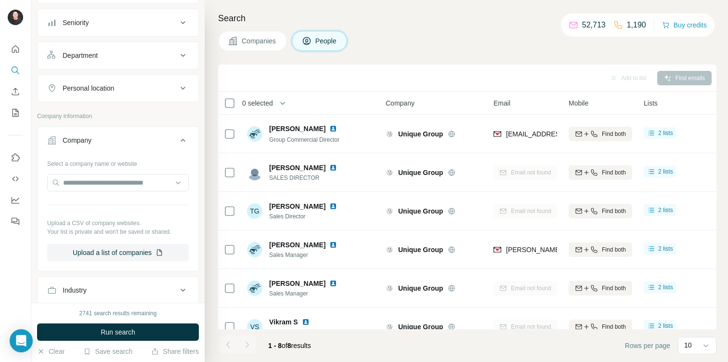
scroll to position [99, 0]
click at [115, 185] on input "text" at bounding box center [118, 184] width 142 height 17
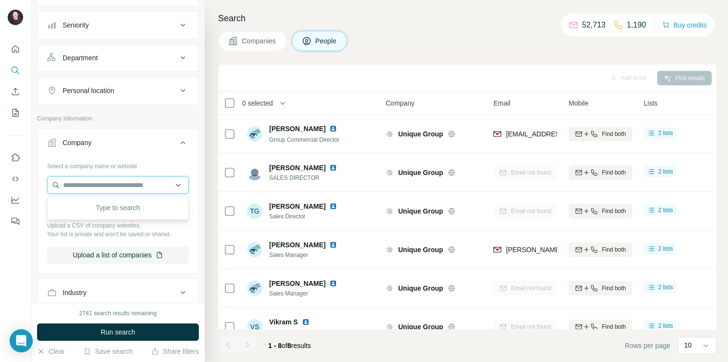
paste input "**********"
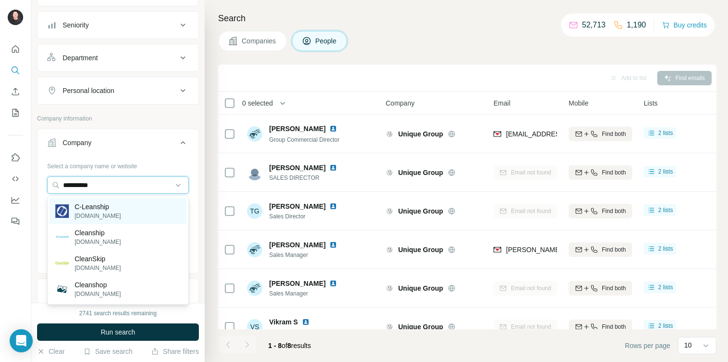
type input "**********"
click at [117, 207] on div "C-Leanship c-leanship.com" at bounding box center [118, 211] width 137 height 26
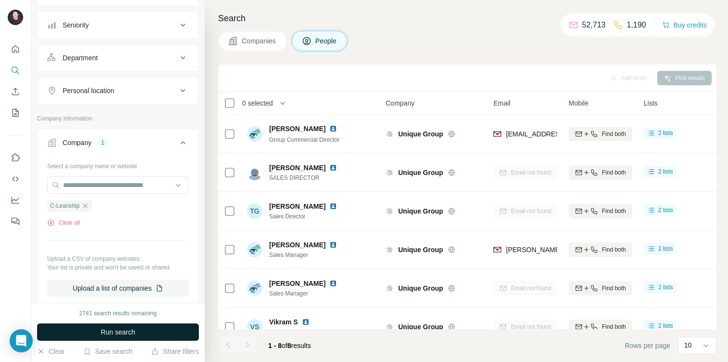
click at [103, 333] on span "Run search" at bounding box center [118, 332] width 35 height 10
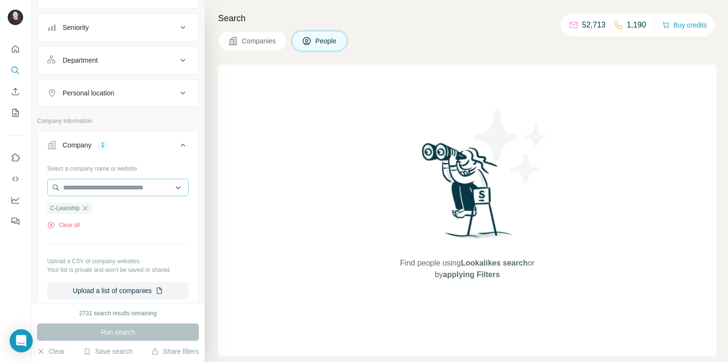
scroll to position [92, 0]
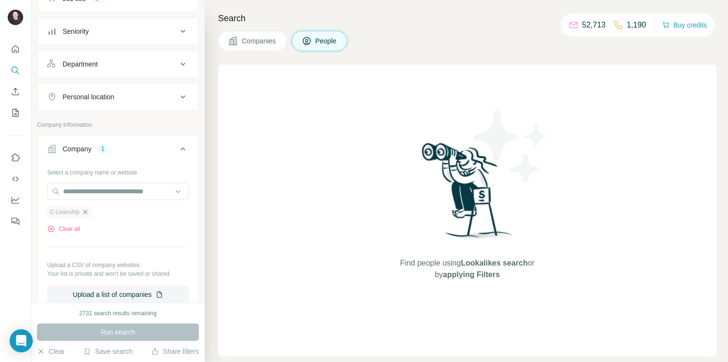
click at [87, 210] on icon "button" at bounding box center [85, 212] width 8 height 8
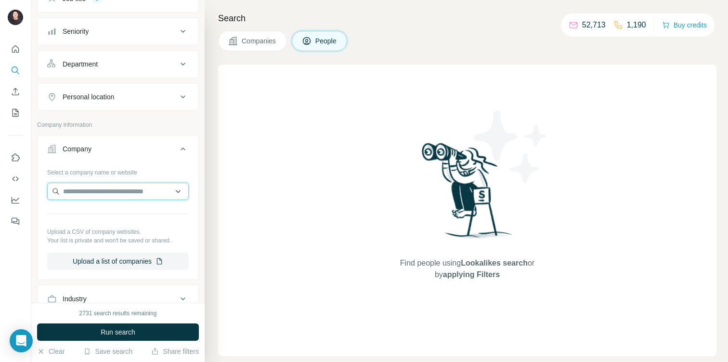
click at [97, 192] on input "text" at bounding box center [118, 191] width 142 height 17
paste input "*****"
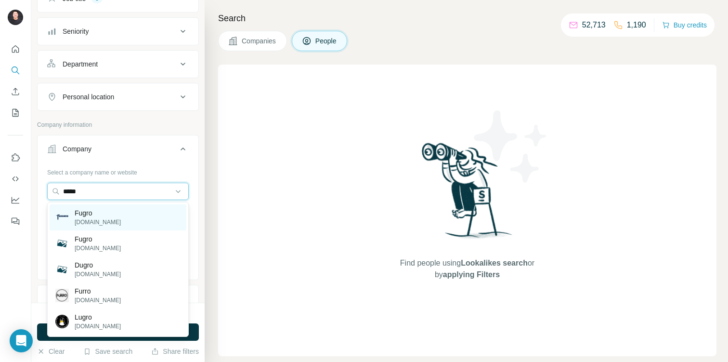
type input "*****"
click at [128, 220] on div "Fugro fugro.com" at bounding box center [118, 217] width 137 height 26
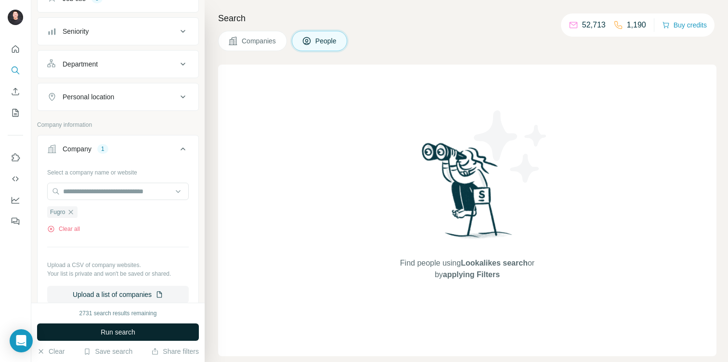
click at [126, 328] on span "Run search" at bounding box center [118, 332] width 35 height 10
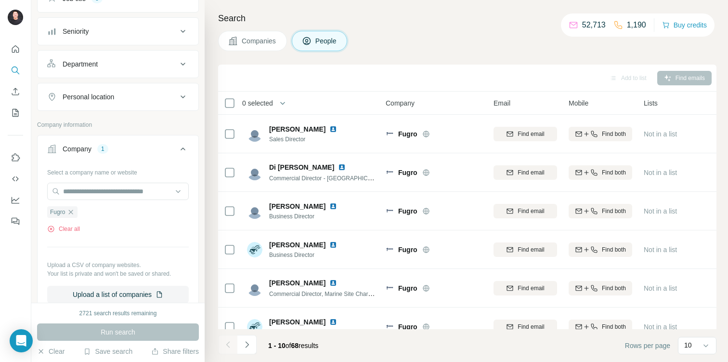
click at [256, 101] on span "0 selected" at bounding box center [257, 103] width 31 height 10
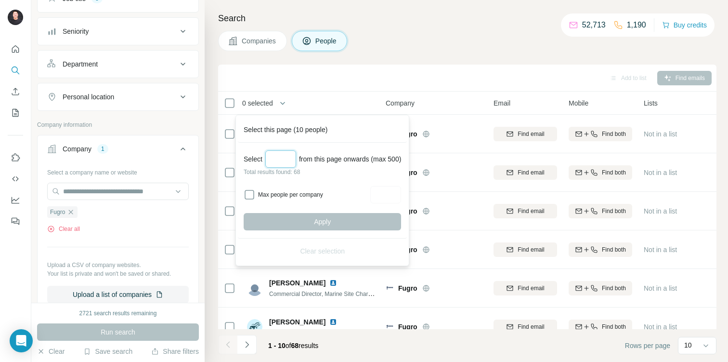
click at [284, 155] on input "Select a number (up to 500)" at bounding box center [280, 158] width 31 height 17
type input "**"
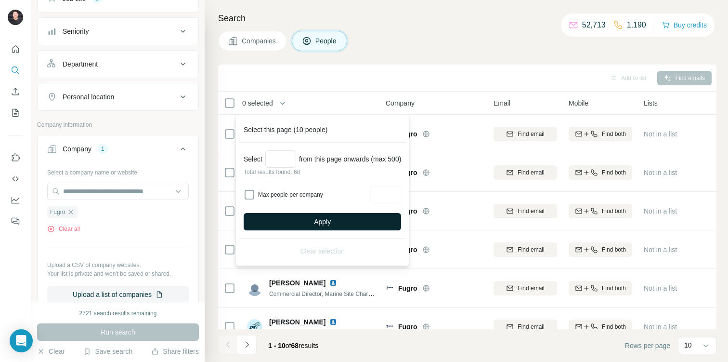
click at [312, 222] on button "Apply" at bounding box center [322, 221] width 157 height 17
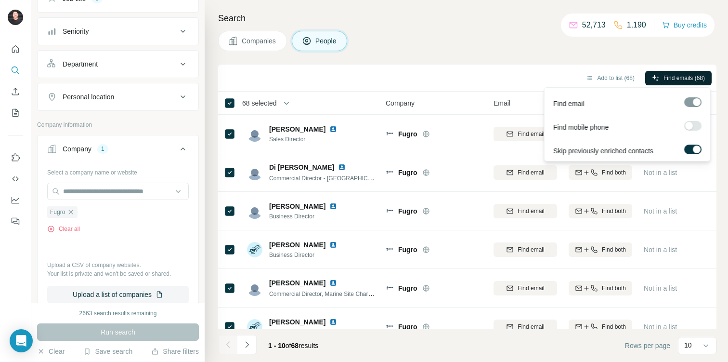
click at [697, 76] on span "Find emails (68)" at bounding box center [684, 78] width 41 height 9
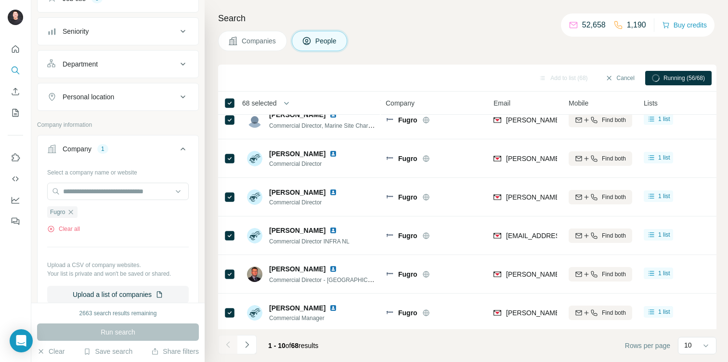
scroll to position [171, 0]
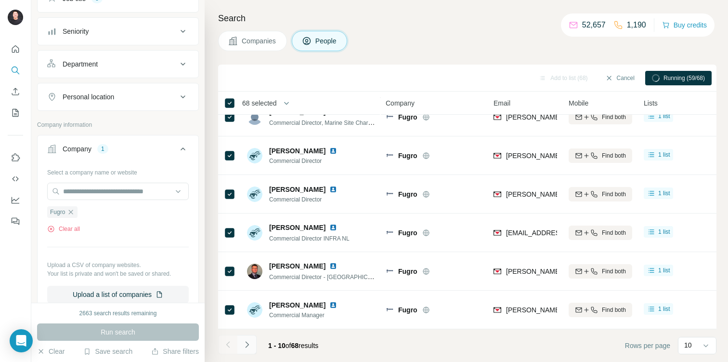
click at [249, 344] on icon "Navigate to next page" at bounding box center [247, 345] width 10 height 10
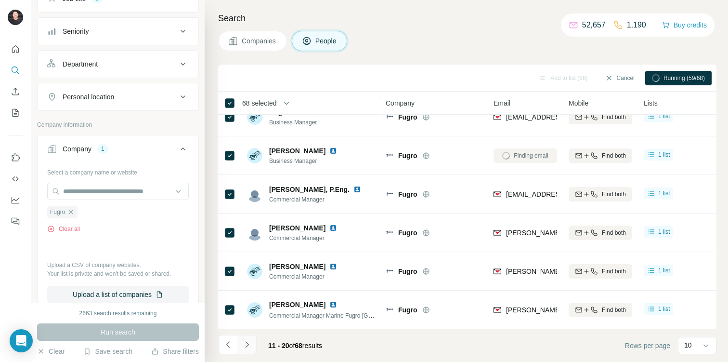
click at [249, 344] on icon "Navigate to next page" at bounding box center [247, 345] width 10 height 10
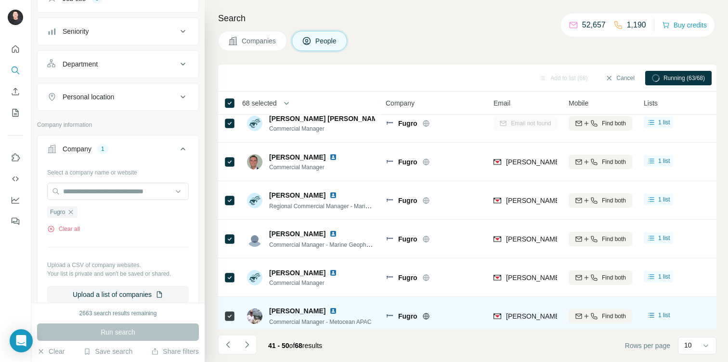
scroll to position [0, 0]
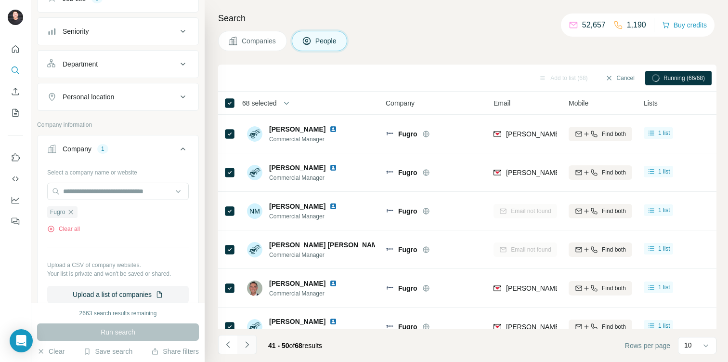
click at [252, 343] on button "Navigate to next page" at bounding box center [246, 344] width 19 height 19
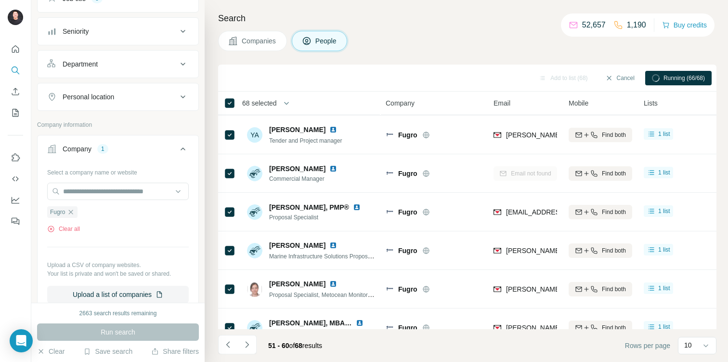
scroll to position [171, 0]
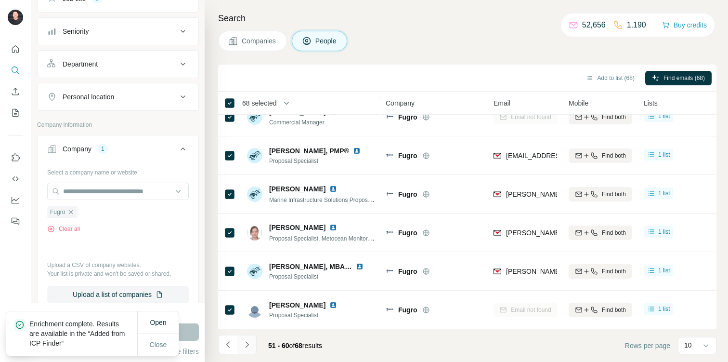
click at [248, 346] on icon "Navigate to next page" at bounding box center [247, 345] width 10 height 10
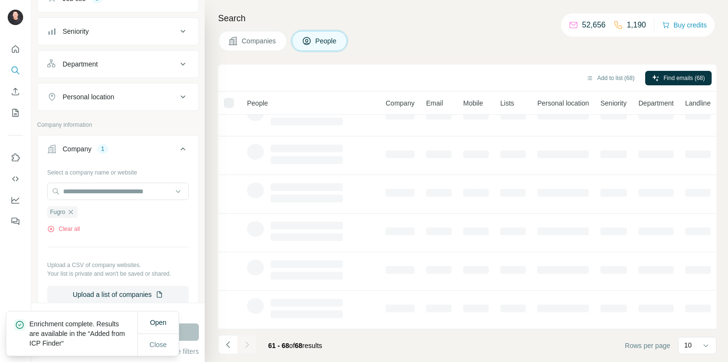
scroll to position [94, 0]
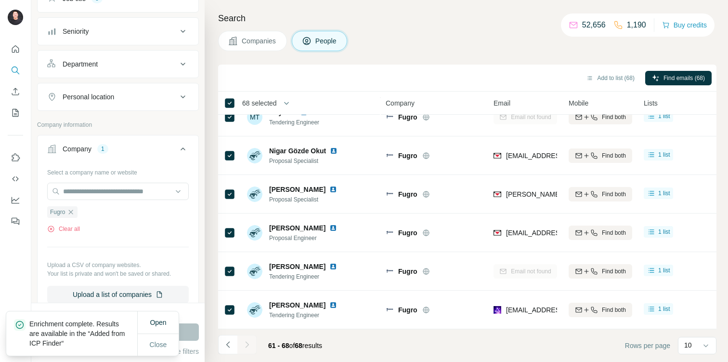
click at [248, 346] on div at bounding box center [246, 344] width 19 height 19
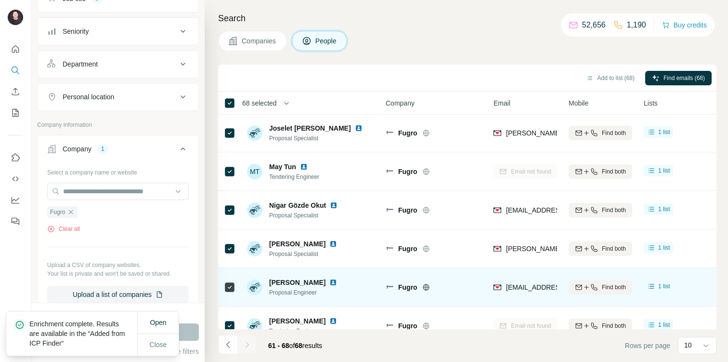
scroll to position [0, 0]
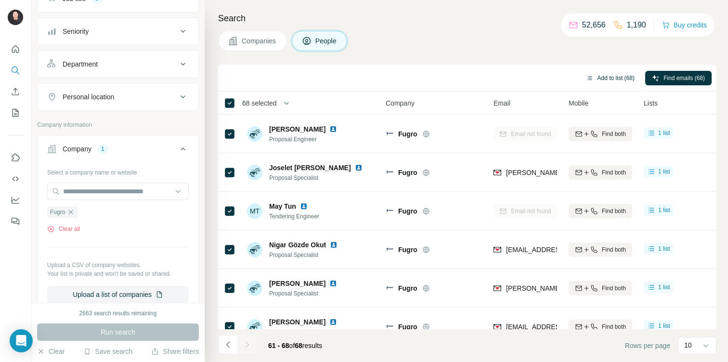
click at [609, 79] on button "Add to list (68)" at bounding box center [610, 78] width 62 height 14
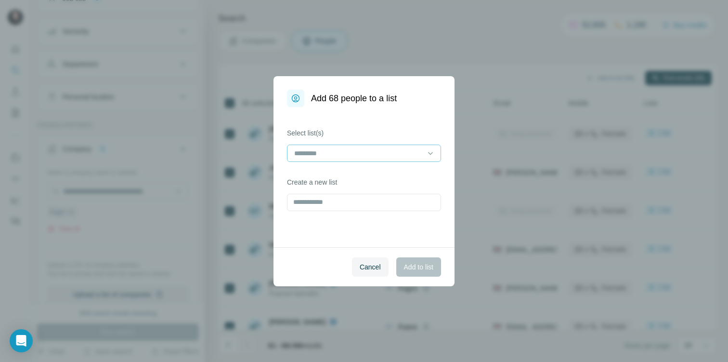
click at [376, 147] on div at bounding box center [358, 153] width 130 height 16
click at [353, 178] on div "Rovtech RWYN" at bounding box center [364, 175] width 138 height 10
click at [422, 267] on span "Add to list" at bounding box center [418, 267] width 29 height 10
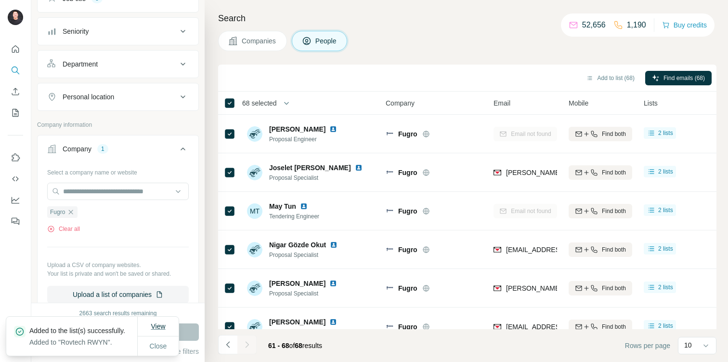
click at [163, 322] on span "View" at bounding box center [158, 326] width 14 height 8
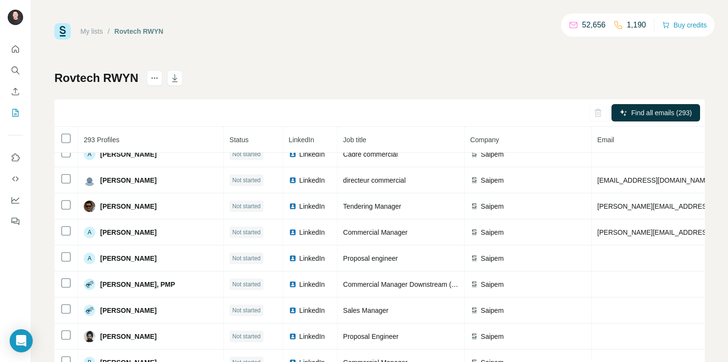
scroll to position [4489, 0]
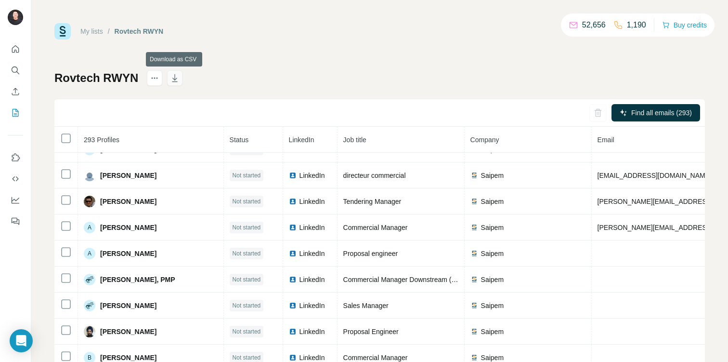
click at [178, 81] on icon "button" at bounding box center [175, 78] width 10 height 10
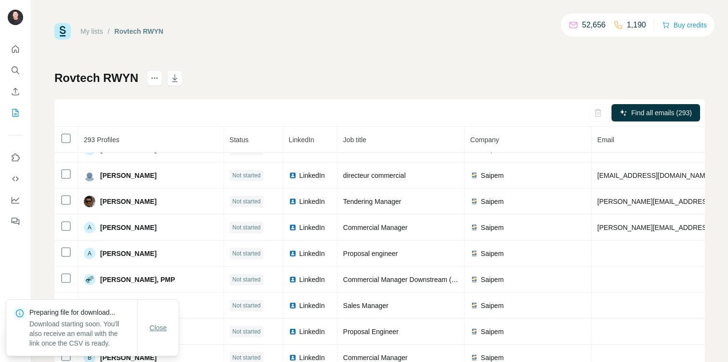
click at [151, 329] on span "Close" at bounding box center [158, 328] width 17 height 10
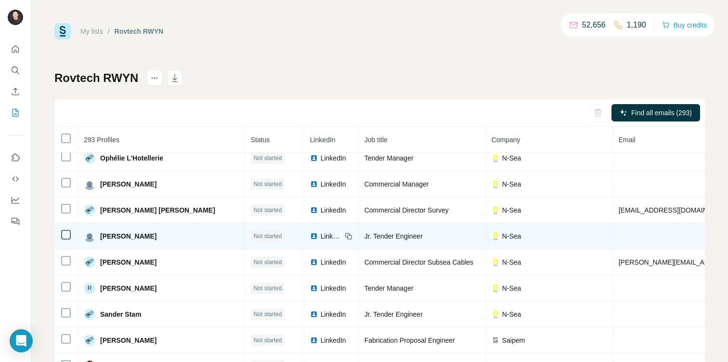
scroll to position [4135, 0]
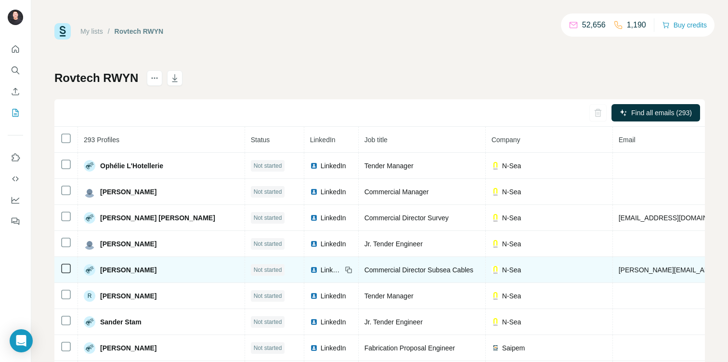
click at [502, 272] on span "N-Sea" at bounding box center [511, 270] width 19 height 10
click at [492, 268] on img at bounding box center [496, 270] width 8 height 8
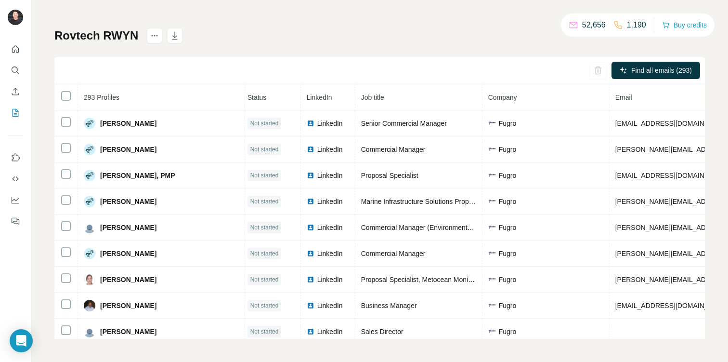
scroll to position [0, 0]
